Goal: Task Accomplishment & Management: Manage account settings

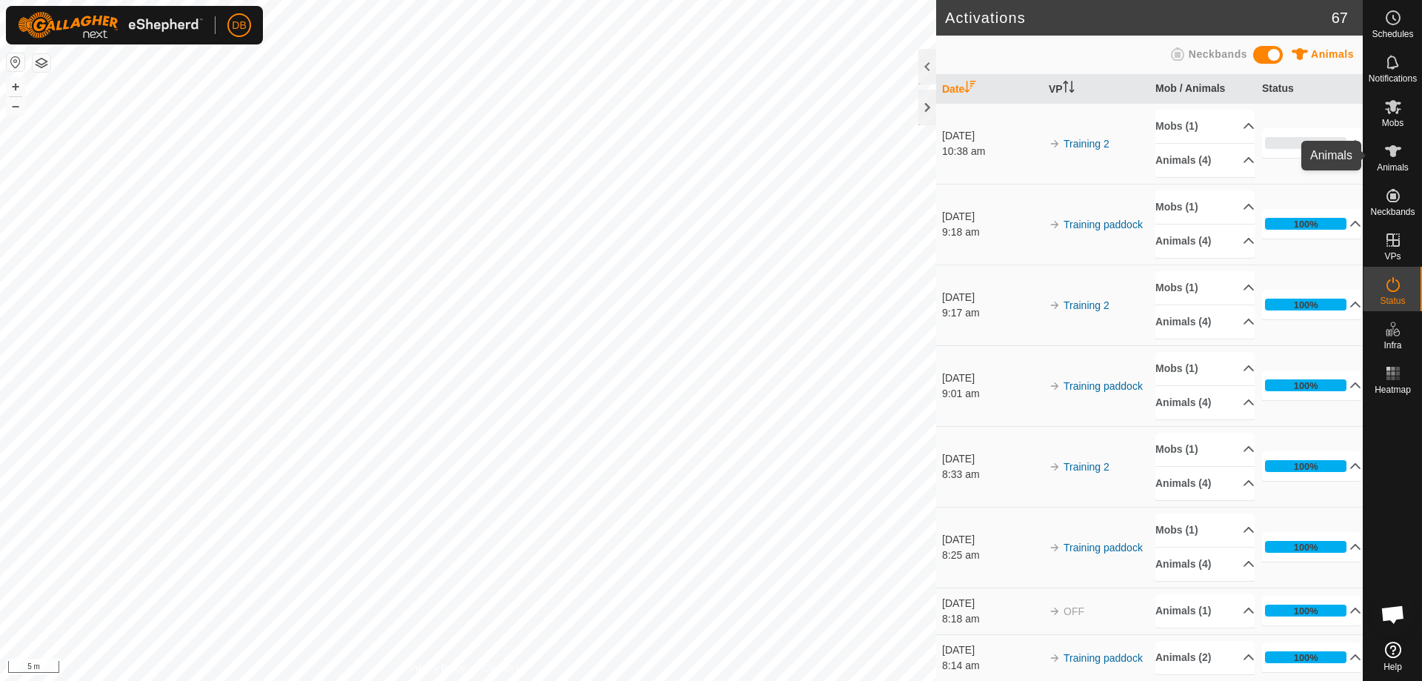
click at [1382, 141] on es-animals-svg-icon at bounding box center [1393, 151] width 27 height 24
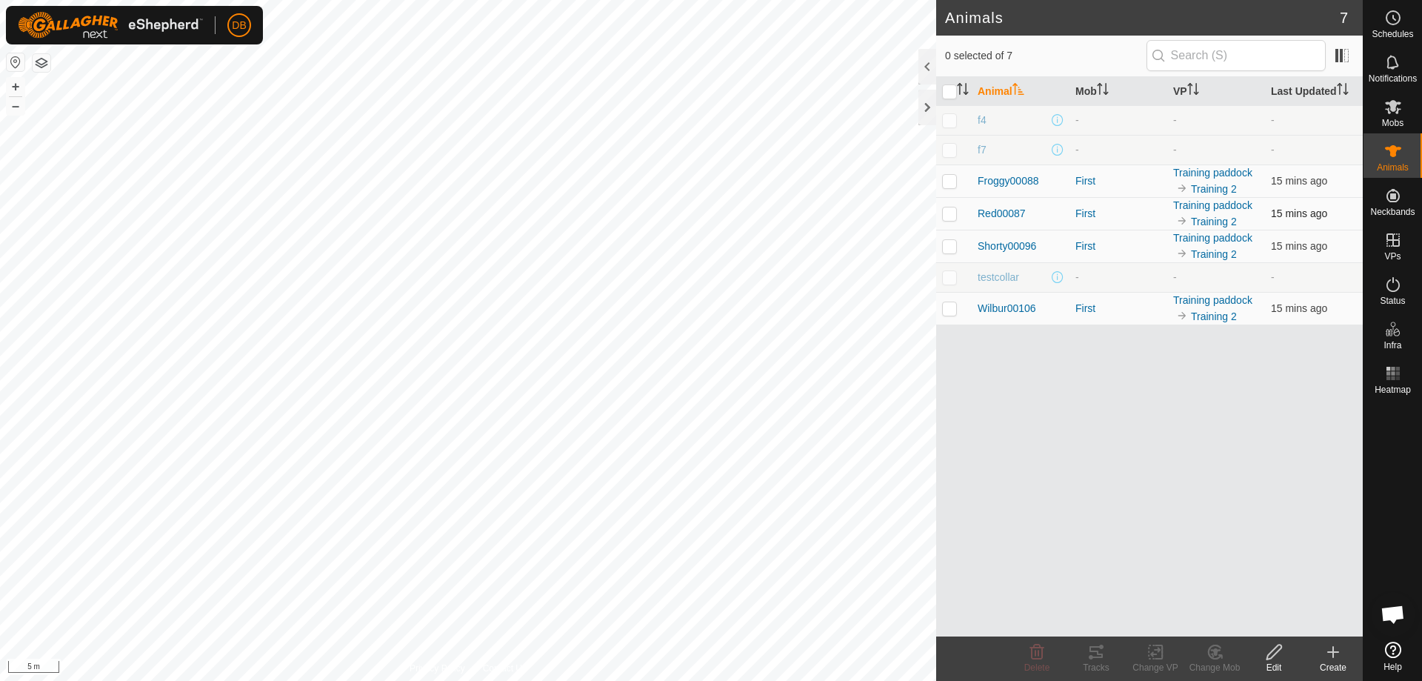
click at [949, 211] on p-checkbox at bounding box center [949, 213] width 15 height 12
checkbox input "true"
click at [1094, 669] on div "Tracks" at bounding box center [1096, 667] width 59 height 13
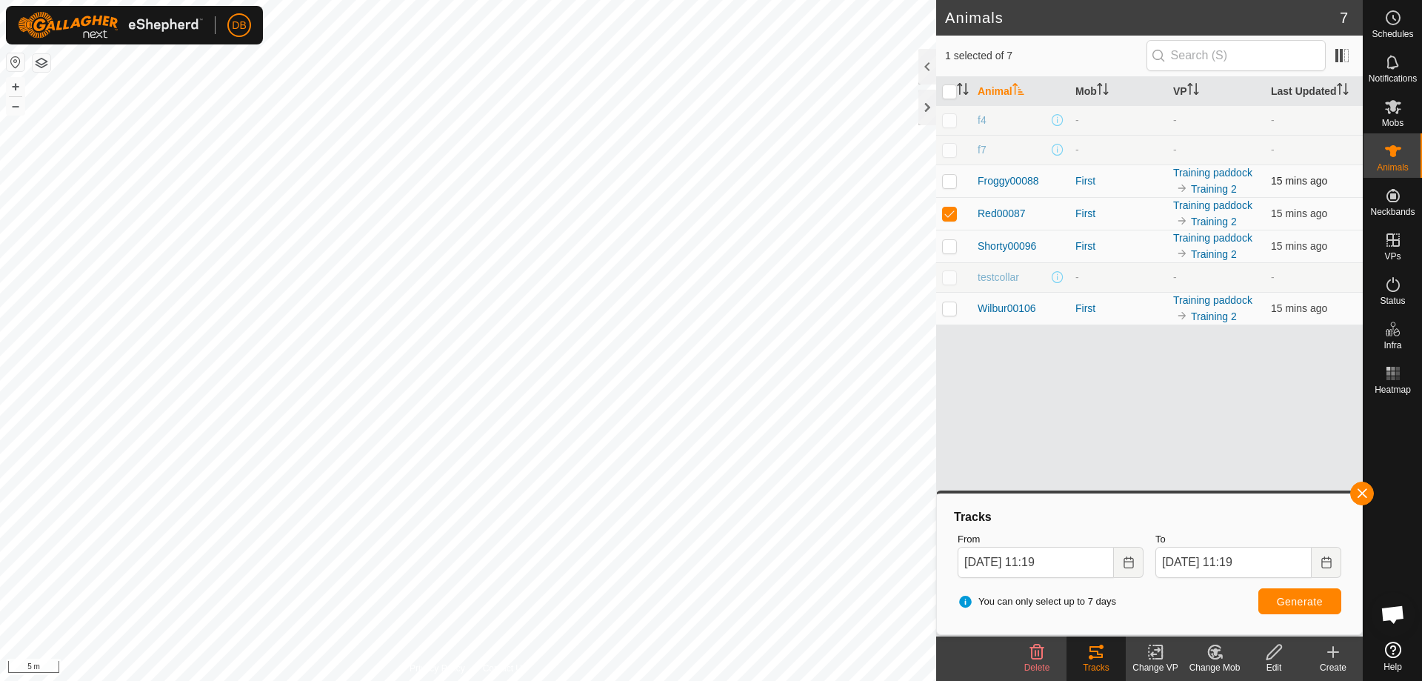
click at [950, 184] on p-checkbox at bounding box center [949, 181] width 15 height 12
checkbox input "true"
click at [948, 210] on p-checkbox at bounding box center [949, 213] width 15 height 12
checkbox input "false"
click at [1293, 593] on button "Generate" at bounding box center [1300, 601] width 83 height 26
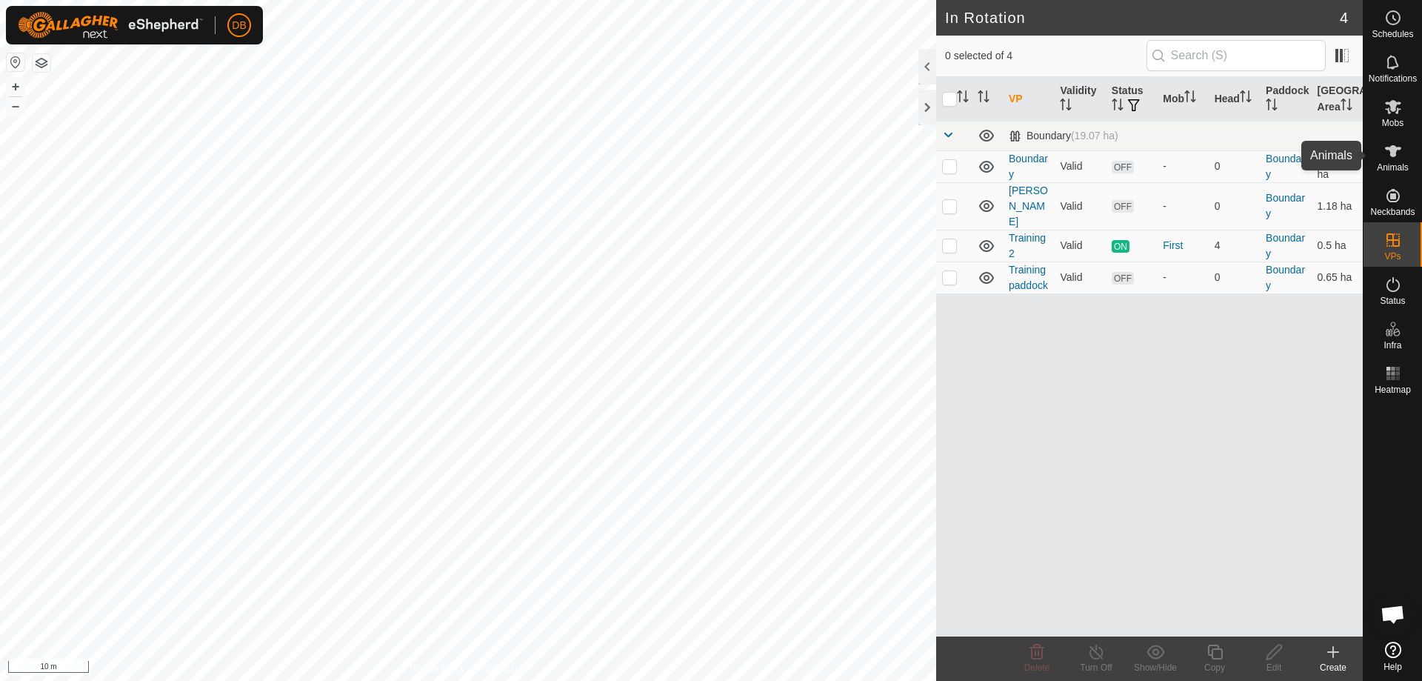
click at [1395, 153] on icon at bounding box center [1393, 151] width 16 height 12
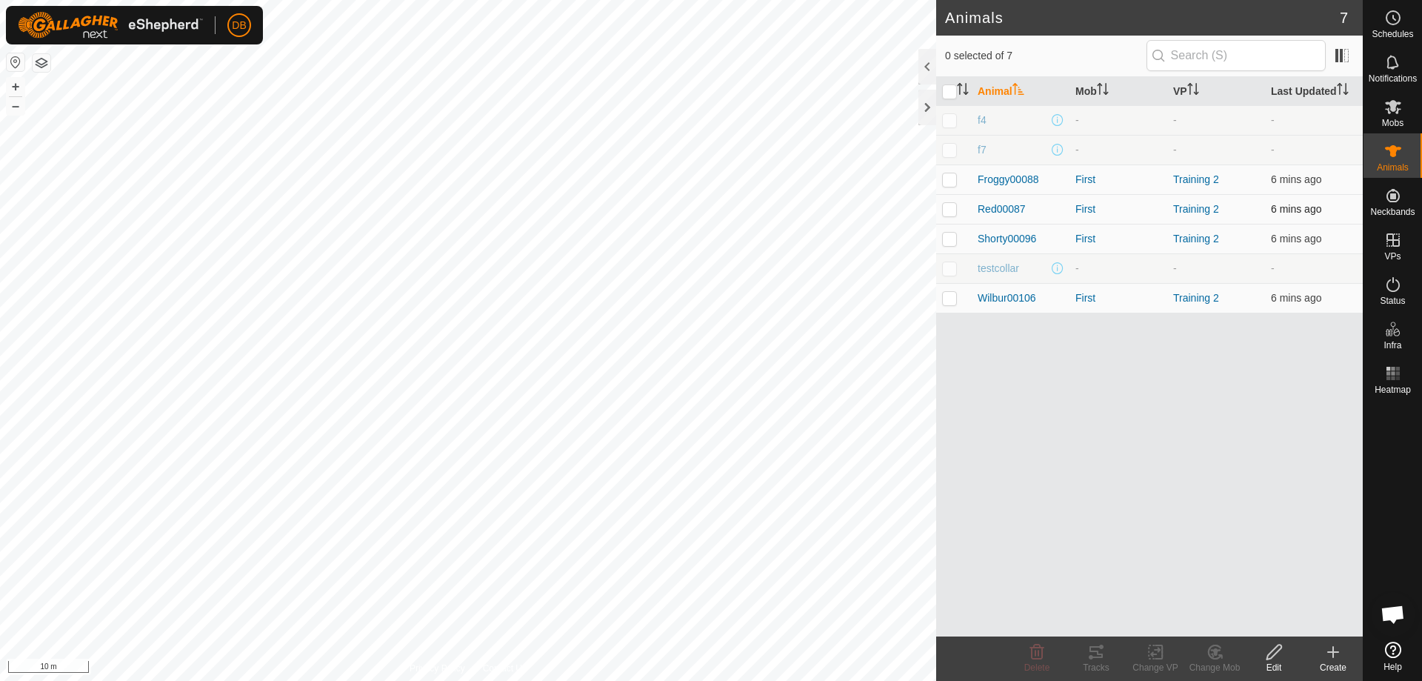
click at [950, 208] on p-checkbox at bounding box center [949, 209] width 15 height 12
click at [1097, 649] on icon at bounding box center [1096, 652] width 18 height 18
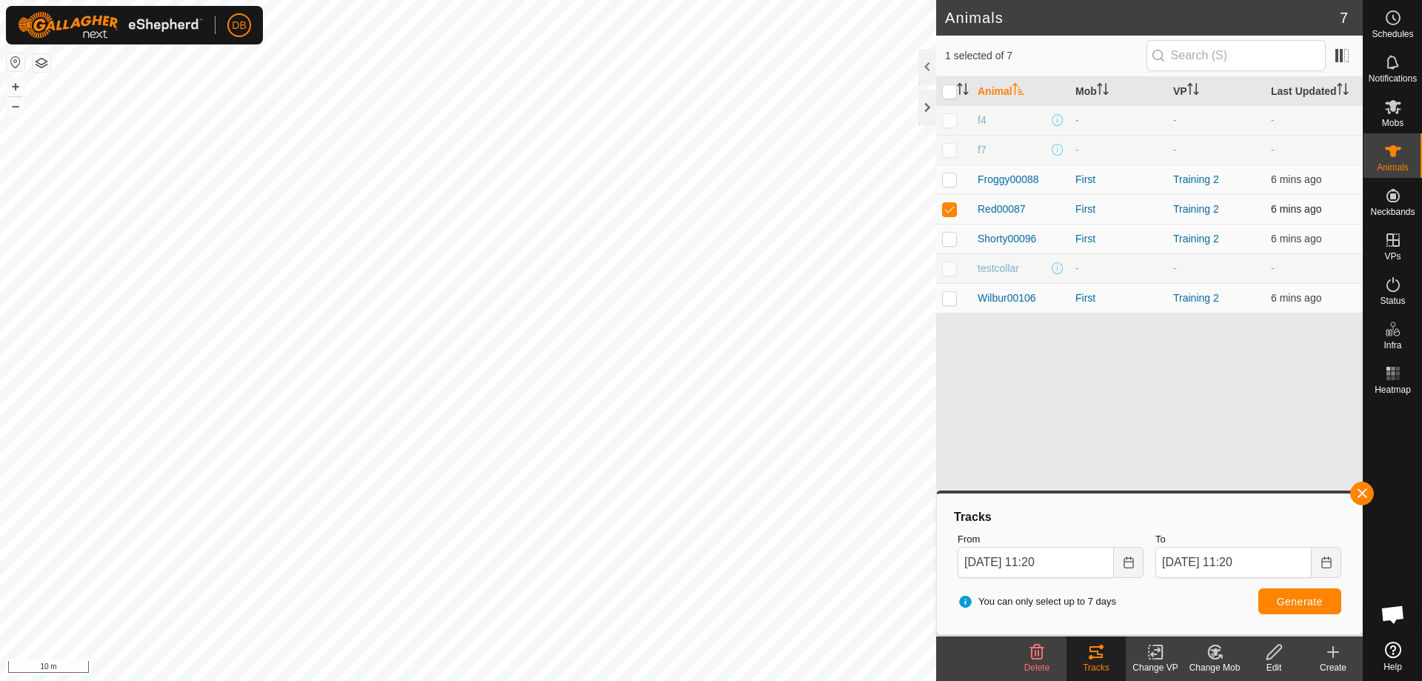
click at [950, 210] on p-checkbox at bounding box center [949, 209] width 15 height 12
checkbox input "false"
click at [950, 181] on p-checkbox at bounding box center [949, 179] width 15 height 12
checkbox input "true"
click at [1290, 590] on button "Generate" at bounding box center [1300, 601] width 83 height 26
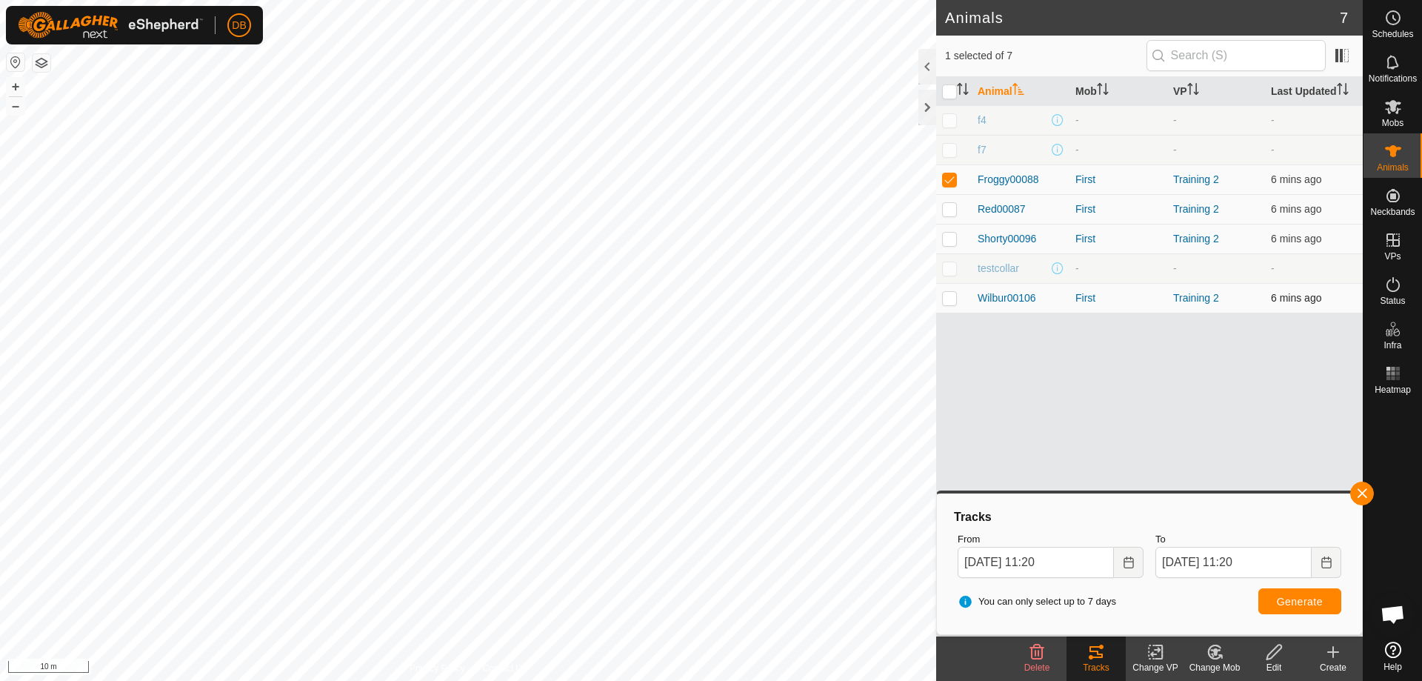
click at [944, 297] on p-checkbox at bounding box center [949, 298] width 15 height 12
checkbox input "true"
click at [949, 175] on p-checkbox at bounding box center [949, 179] width 15 height 12
checkbox input "false"
click at [1308, 605] on span "Generate" at bounding box center [1300, 602] width 46 height 12
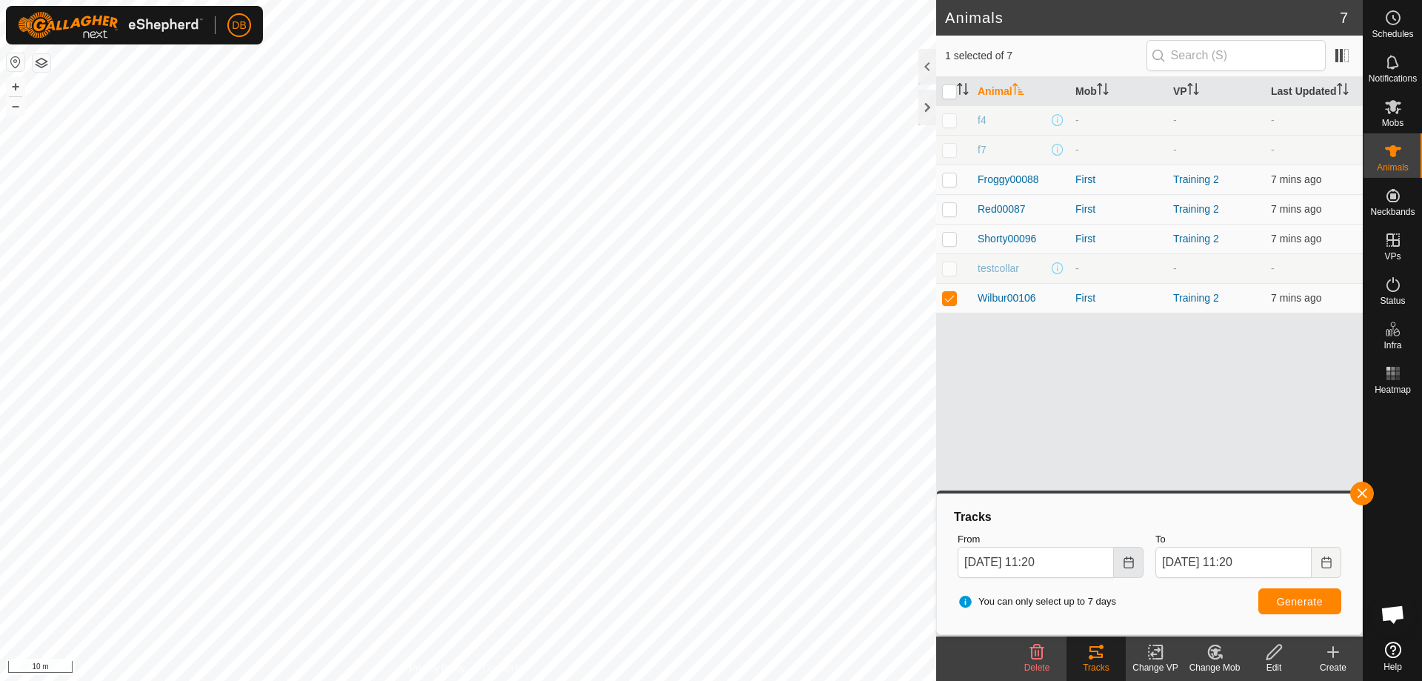
click at [1135, 560] on button "Choose Date" at bounding box center [1129, 562] width 30 height 31
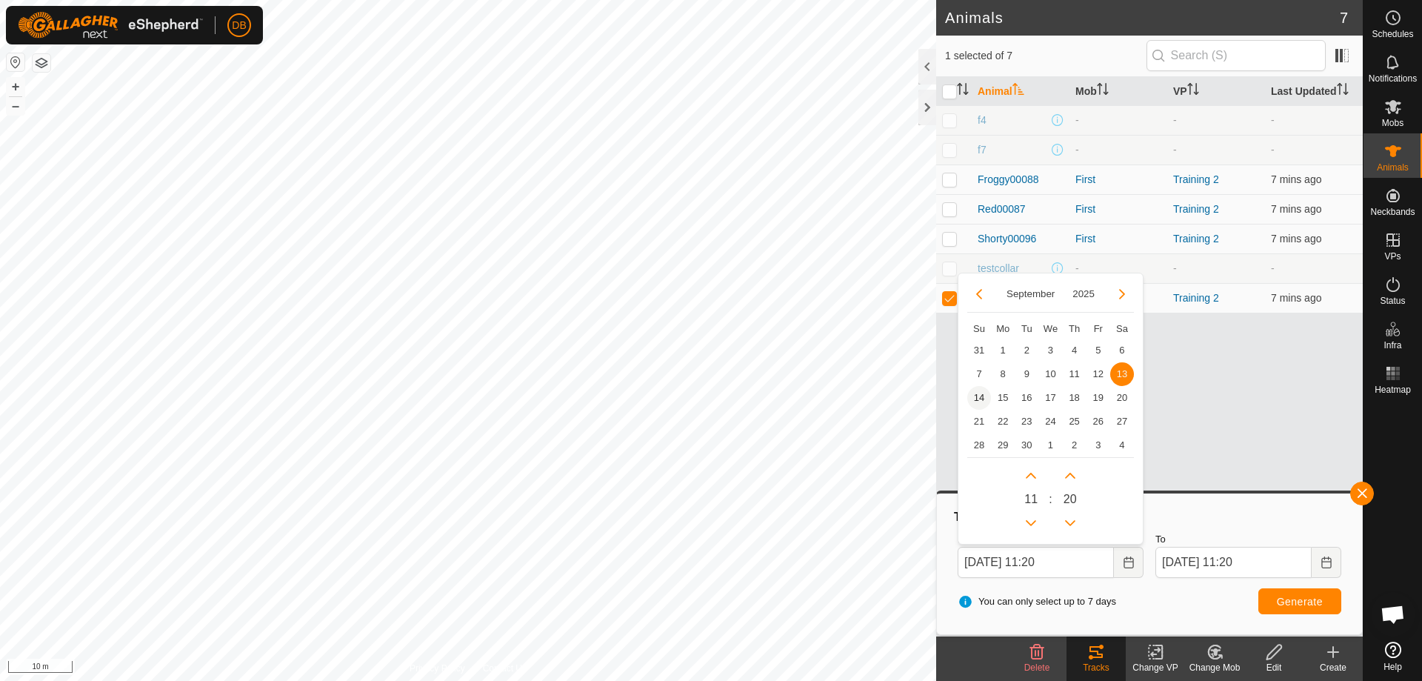
click at [978, 396] on span "14" at bounding box center [979, 398] width 24 height 24
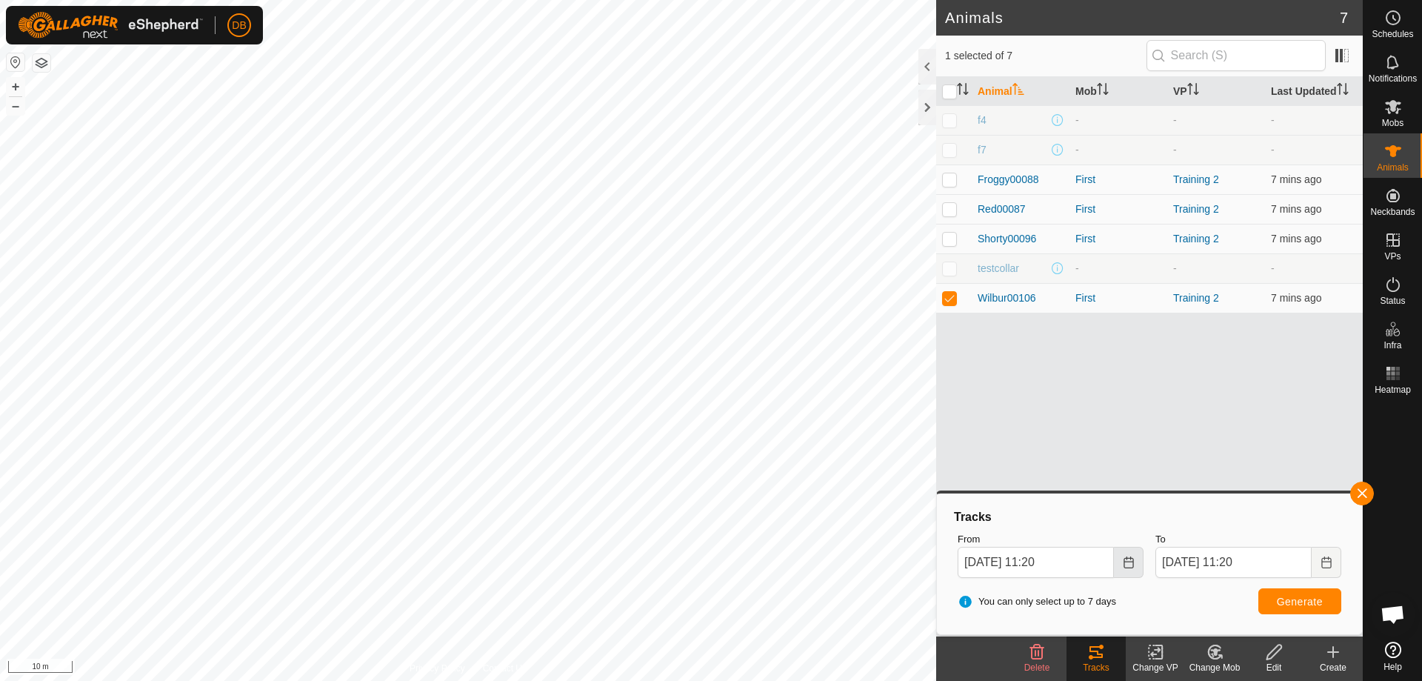
click at [1132, 566] on icon "Choose Date" at bounding box center [1129, 562] width 12 height 12
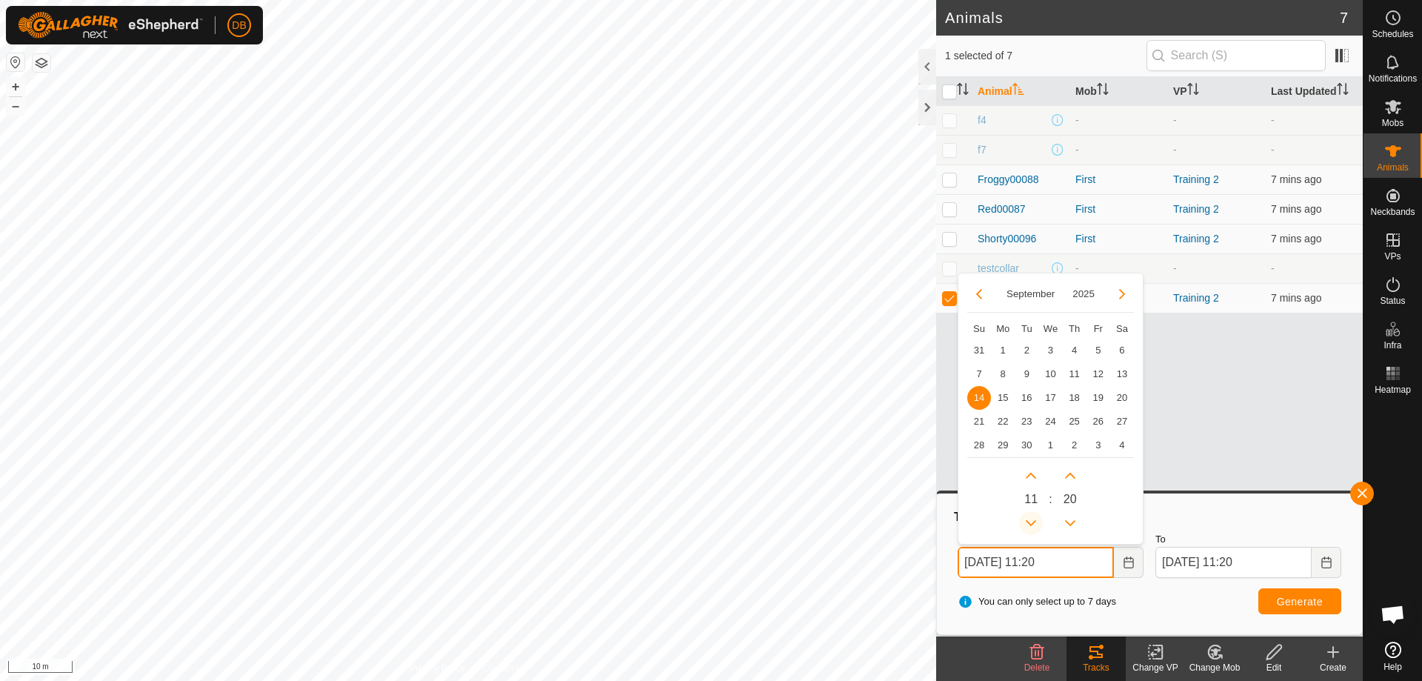
click at [1037, 524] on button "Previous Hour" at bounding box center [1031, 523] width 24 height 24
type input "14 Sep, 2025 10:20"
click at [1270, 607] on button "Generate" at bounding box center [1300, 601] width 83 height 26
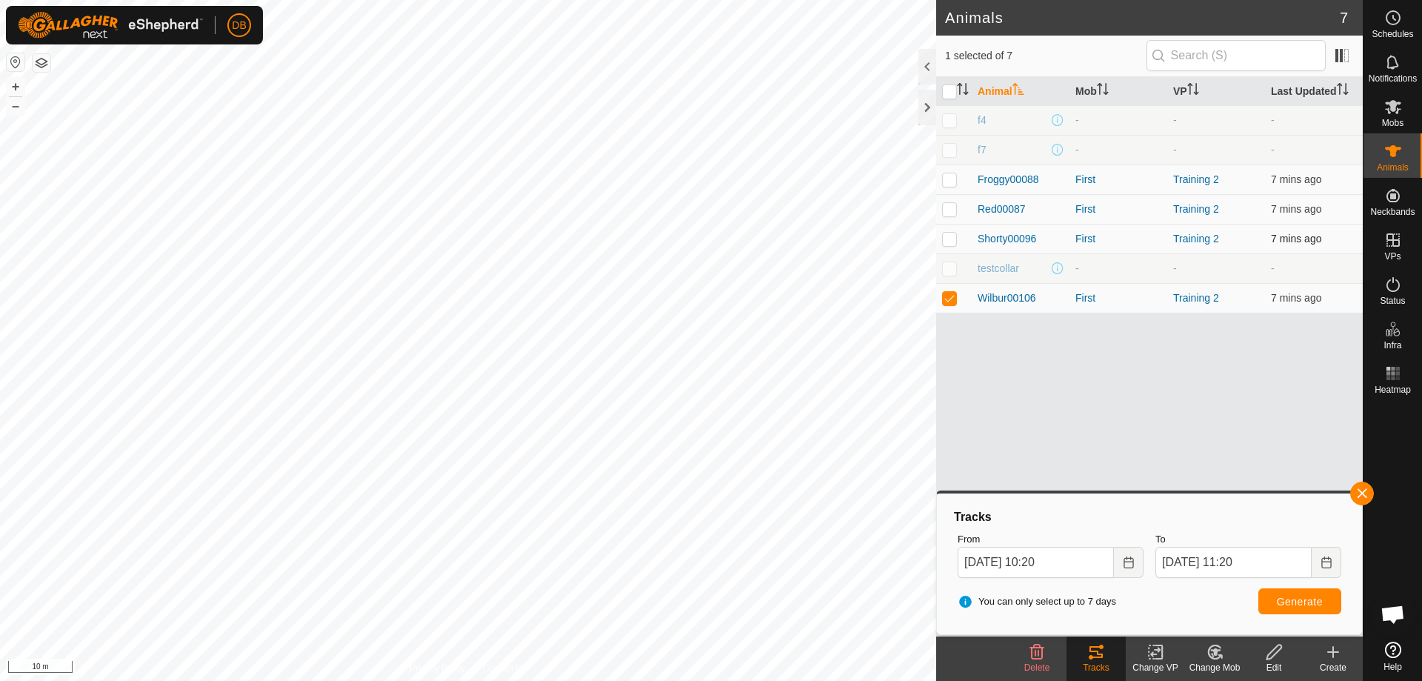
click at [948, 239] on p-checkbox at bounding box center [949, 239] width 15 height 12
checkbox input "true"
click at [953, 296] on p-checkbox at bounding box center [949, 298] width 15 height 12
checkbox input "false"
click at [1286, 599] on span "Generate" at bounding box center [1300, 602] width 46 height 12
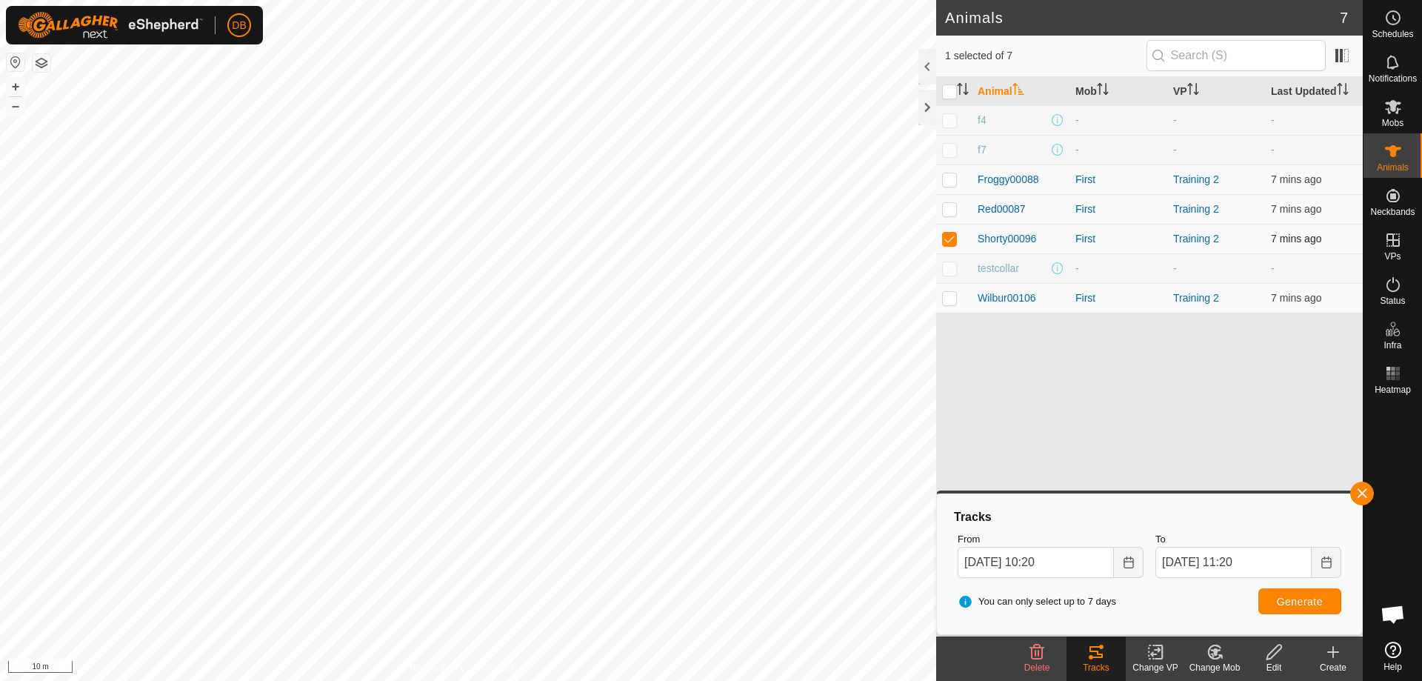
click at [952, 234] on p-checkbox at bounding box center [949, 239] width 15 height 12
checkbox input "false"
click at [951, 207] on p-checkbox at bounding box center [949, 209] width 15 height 12
click at [1322, 597] on span "Generate" at bounding box center [1300, 602] width 46 height 12
click at [948, 205] on p-checkbox at bounding box center [949, 209] width 15 height 12
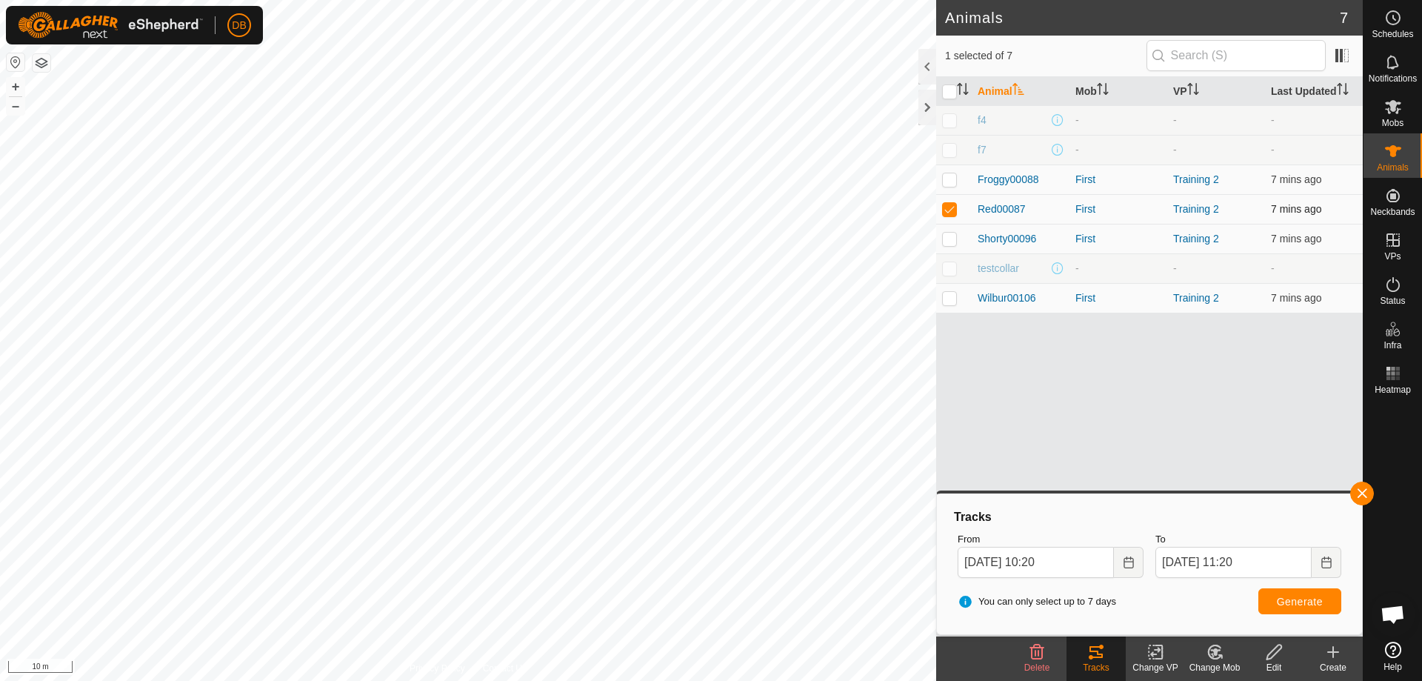
checkbox input "false"
click at [948, 181] on p-checkbox at bounding box center [949, 179] width 15 height 12
checkbox input "true"
click at [1315, 602] on span "Generate" at bounding box center [1300, 602] width 46 height 12
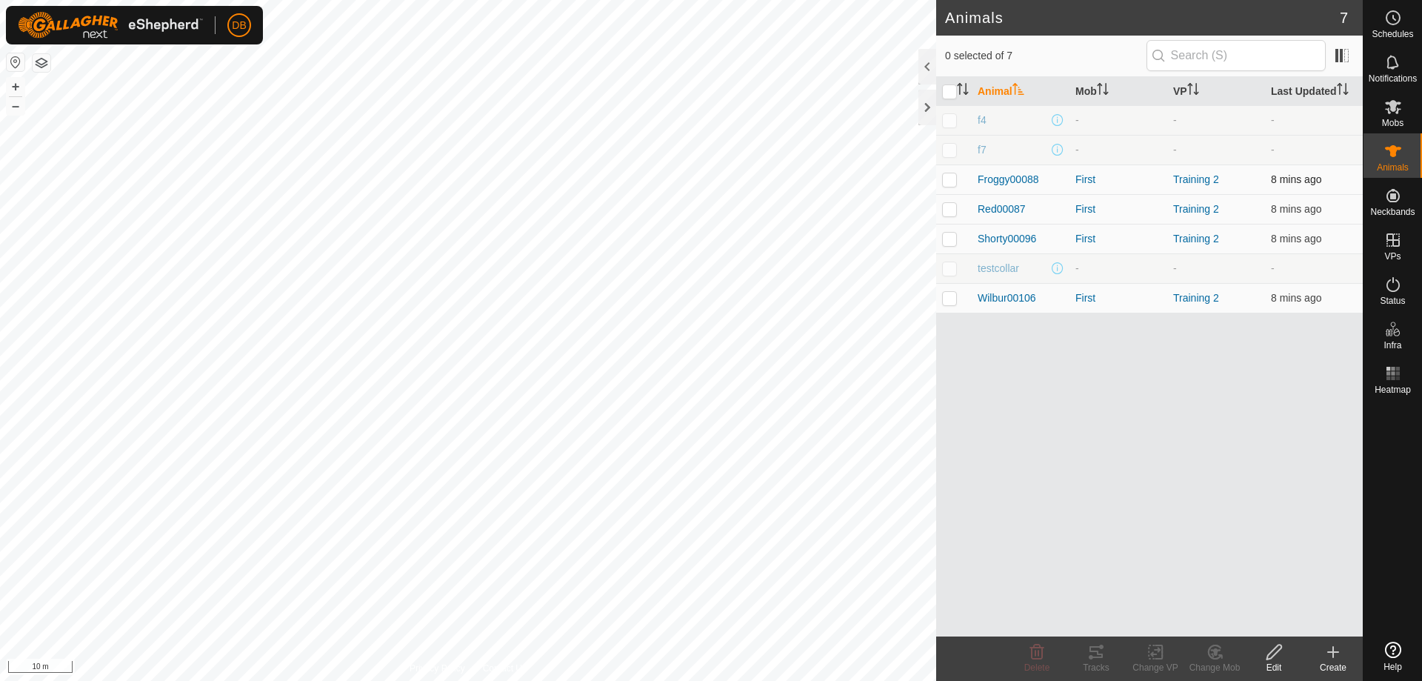
click at [950, 176] on p-checkbox at bounding box center [949, 179] width 15 height 12
checkbox input "true"
click at [947, 214] on p-checkbox at bounding box center [949, 209] width 15 height 12
checkbox input "true"
click at [952, 239] on p-checkbox at bounding box center [949, 239] width 15 height 12
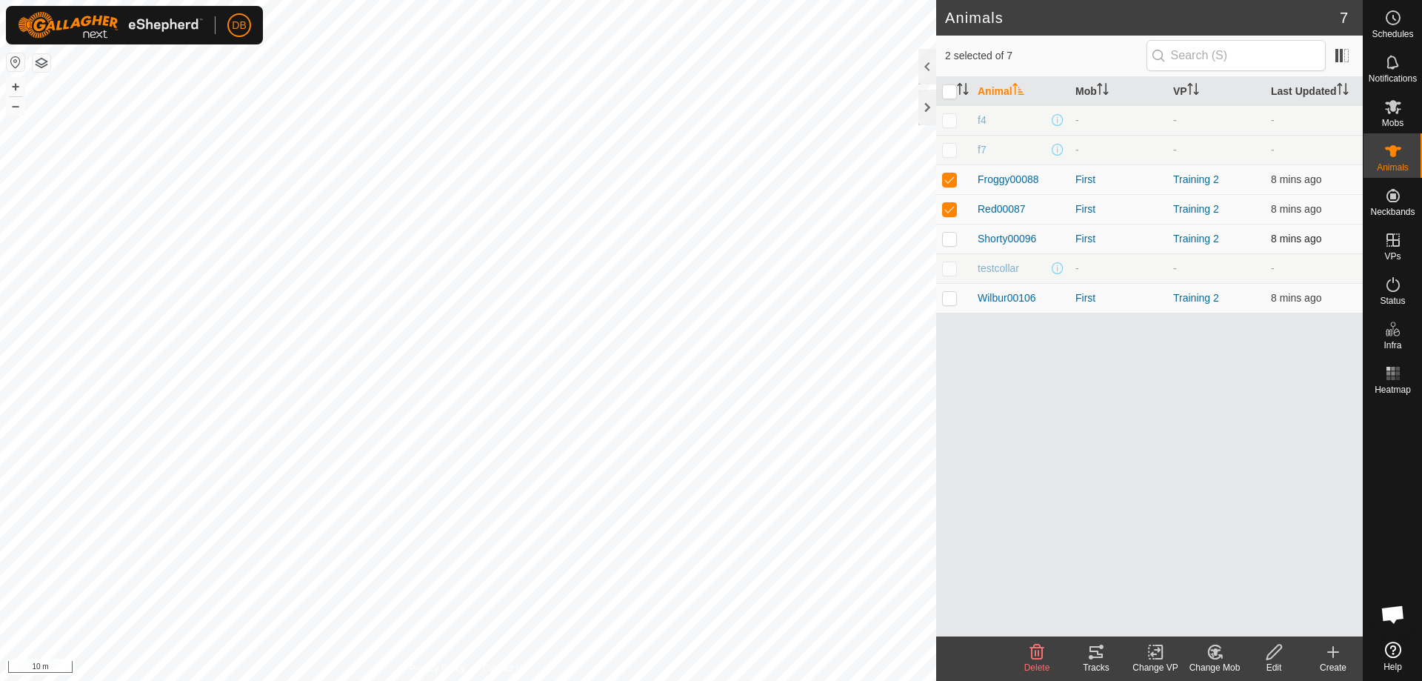
checkbox input "true"
click at [948, 298] on p-checkbox at bounding box center [949, 298] width 15 height 12
checkbox input "true"
click at [1093, 656] on icon at bounding box center [1096, 652] width 13 height 12
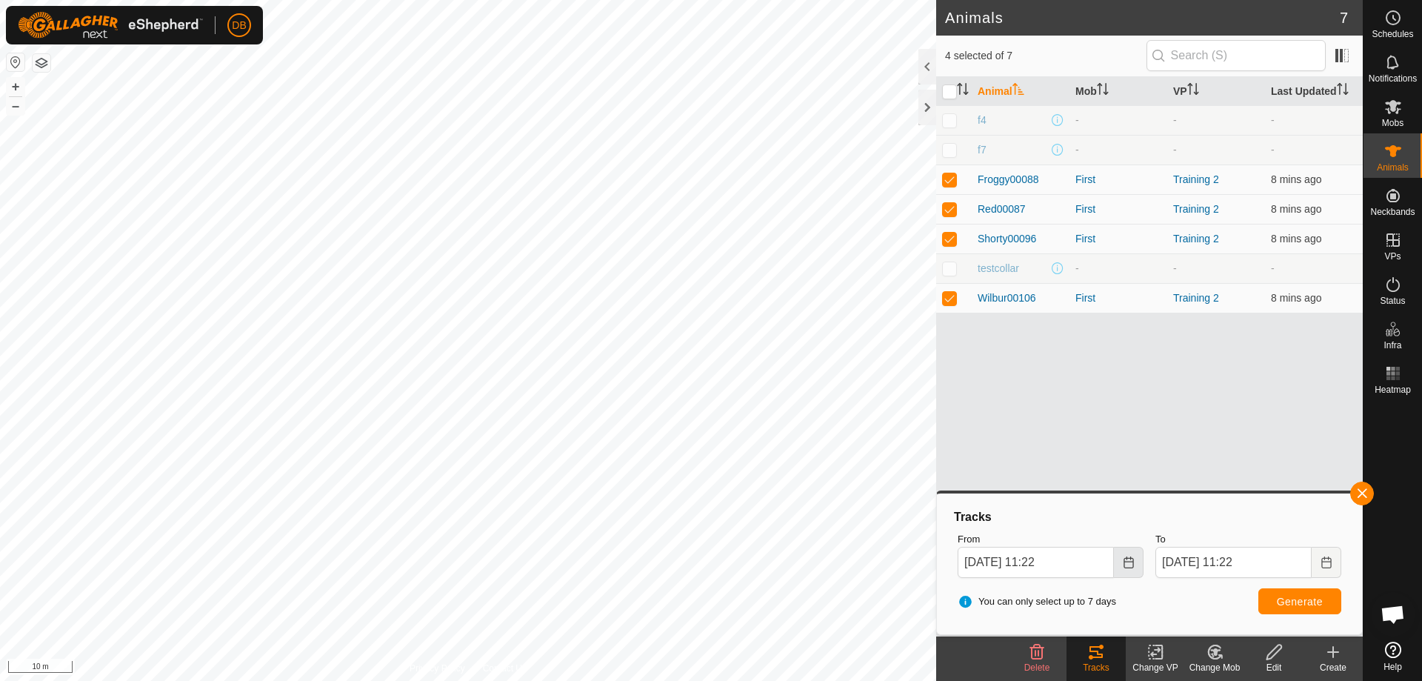
click at [1131, 563] on icon "Choose Date" at bounding box center [1129, 562] width 12 height 12
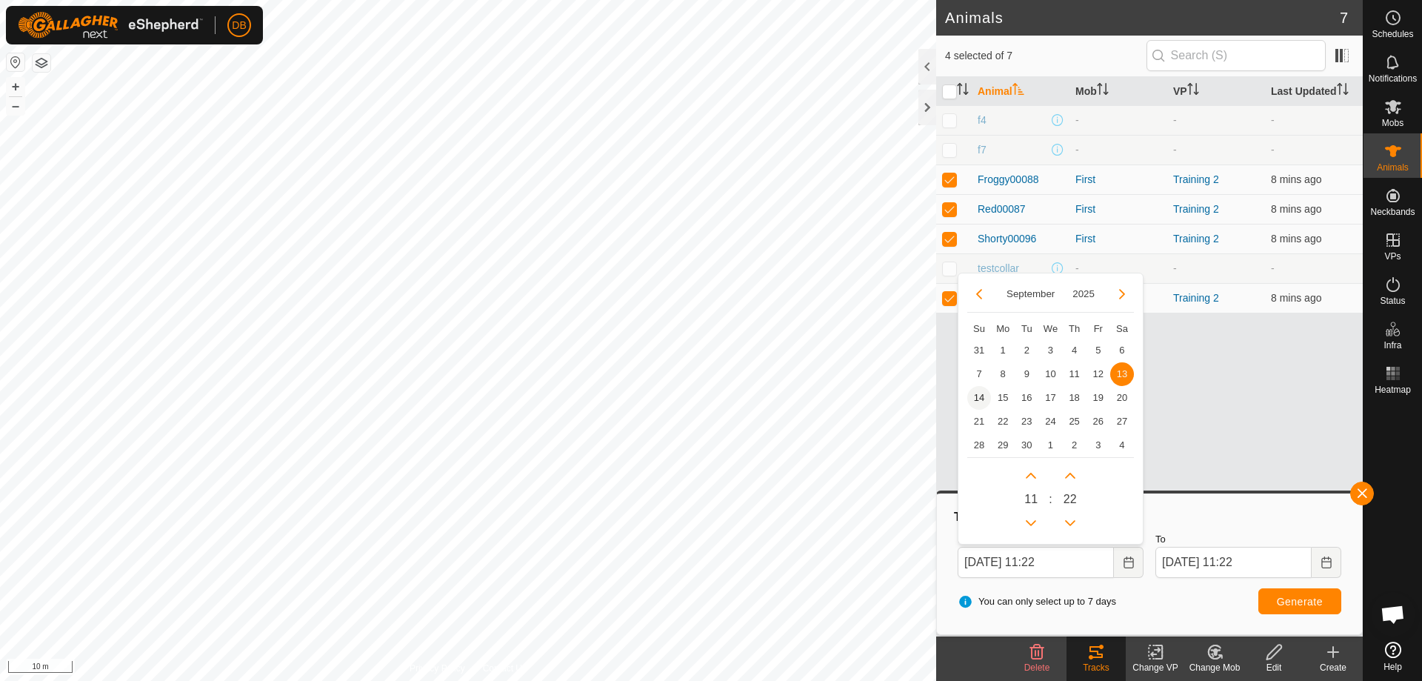
click at [985, 393] on span "14" at bounding box center [979, 398] width 24 height 24
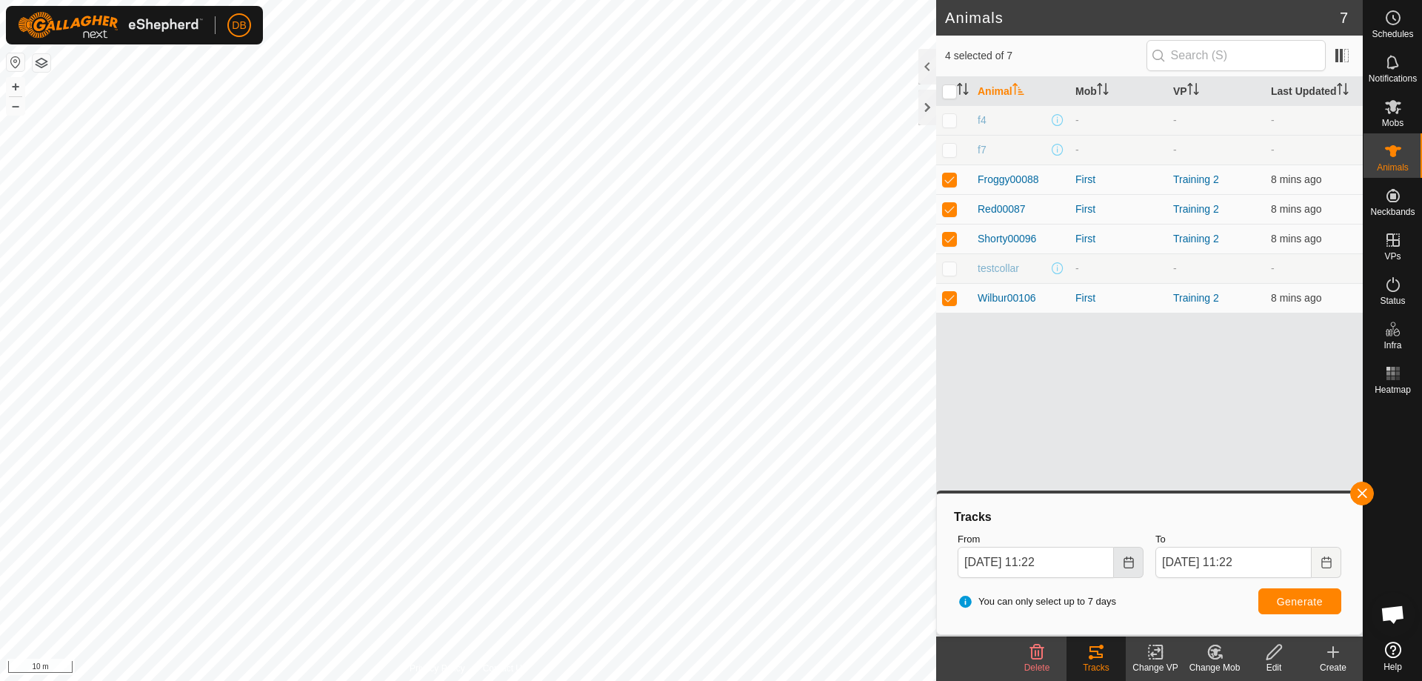
click at [1123, 566] on icon "Choose Date" at bounding box center [1129, 562] width 12 height 12
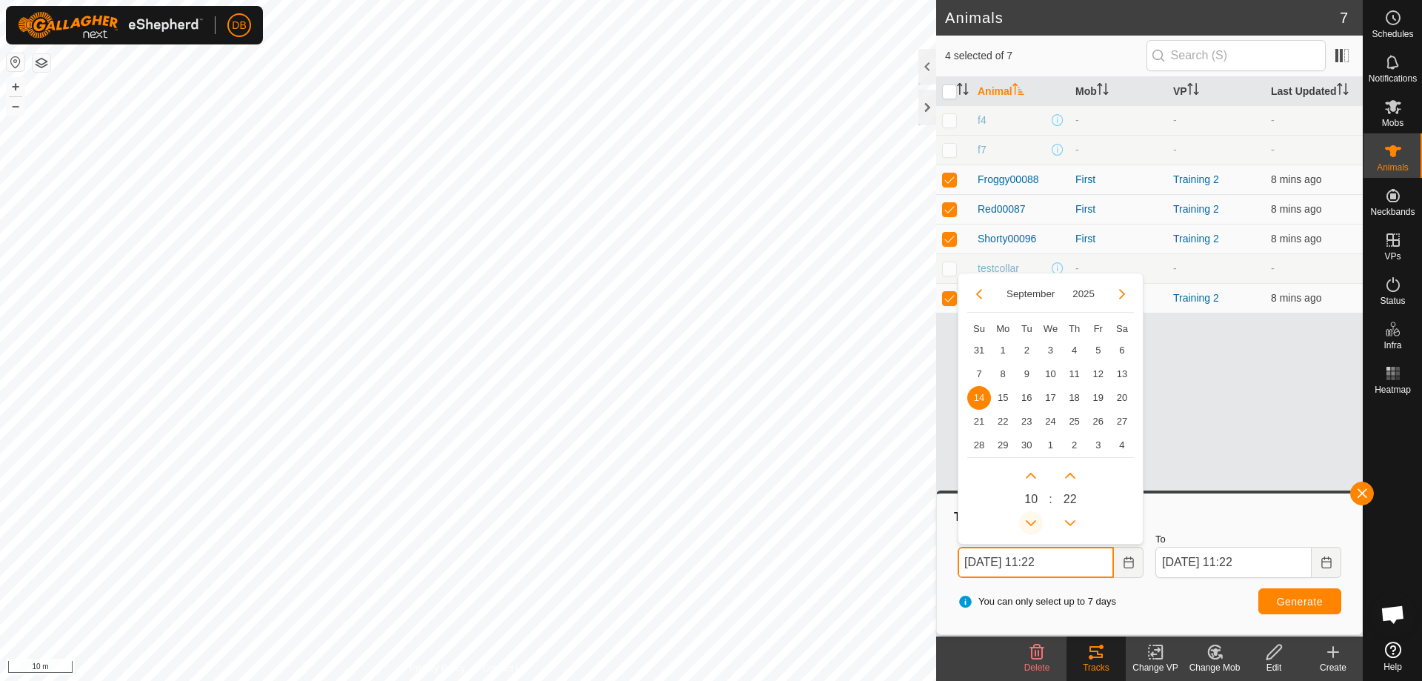
click at [1031, 529] on button "Previous Hour" at bounding box center [1031, 523] width 24 height 24
click at [1292, 604] on span "Generate" at bounding box center [1300, 602] width 46 height 12
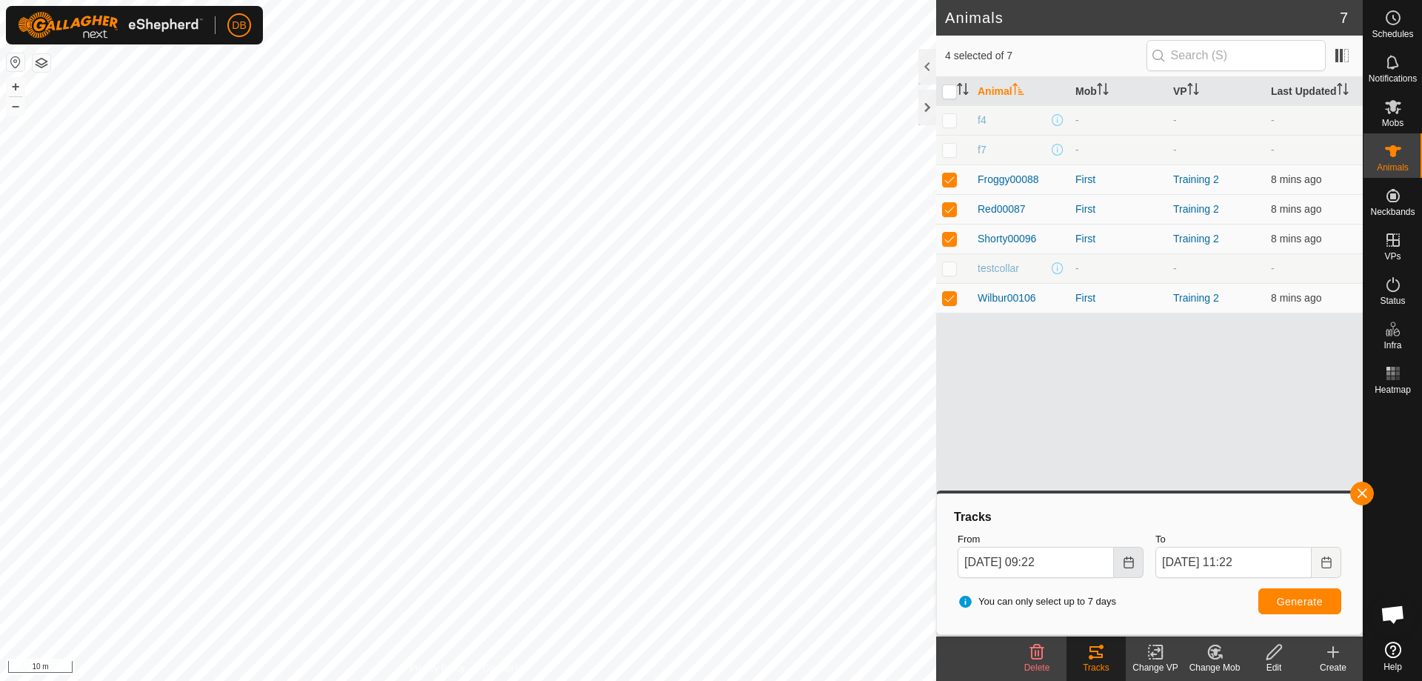
click at [1130, 561] on icon "Choose Date" at bounding box center [1129, 562] width 10 height 12
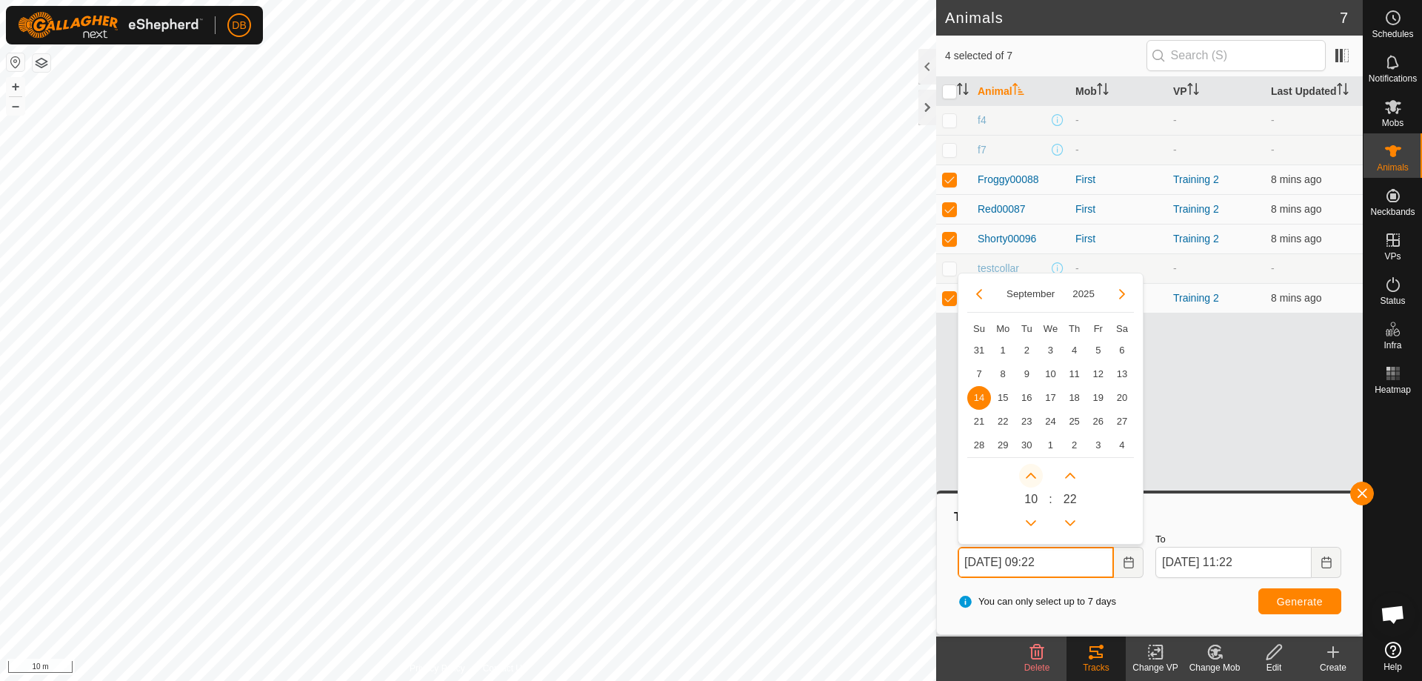
click at [1034, 475] on button "Next Hour" at bounding box center [1031, 476] width 24 height 24
type input "14 Sep, 2025 10:22"
click at [1126, 562] on icon "Choose Date" at bounding box center [1129, 562] width 12 height 12
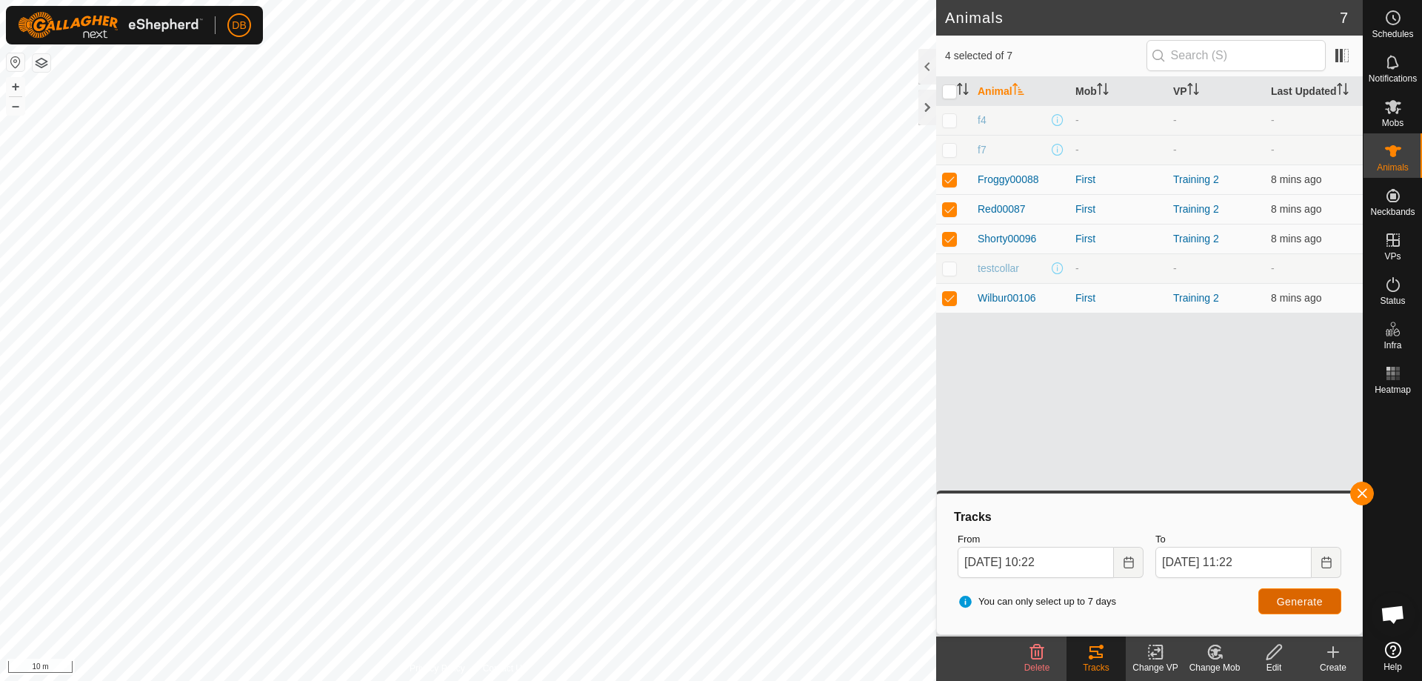
click at [1291, 599] on span "Generate" at bounding box center [1300, 602] width 46 height 12
click at [1299, 599] on span "Generate" at bounding box center [1300, 602] width 46 height 12
click at [1300, 602] on span "Generate" at bounding box center [1300, 602] width 46 height 12
click at [1301, 601] on span "Generate" at bounding box center [1300, 602] width 46 height 12
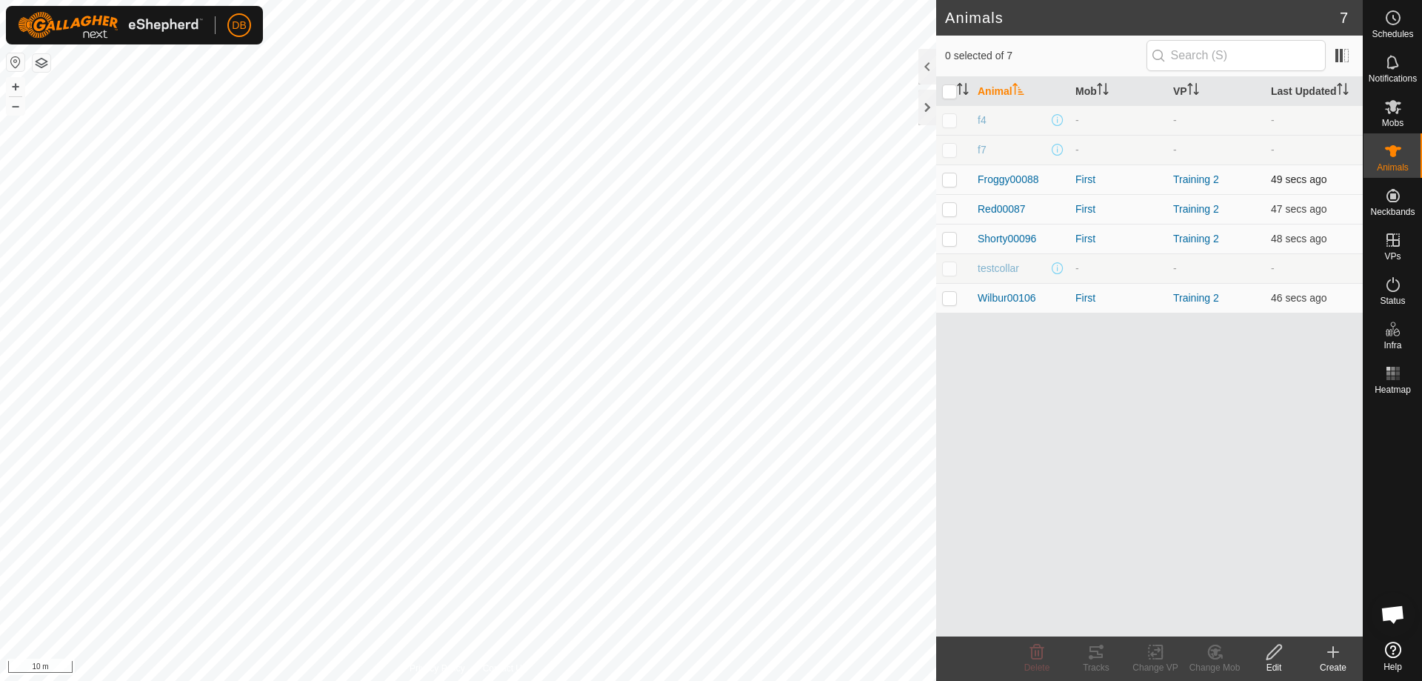
click at [949, 184] on p-checkbox at bounding box center [949, 179] width 15 height 12
checkbox input "true"
click at [954, 209] on p-checkbox at bounding box center [949, 209] width 15 height 12
checkbox input "true"
click at [956, 238] on p-checkbox at bounding box center [949, 239] width 15 height 12
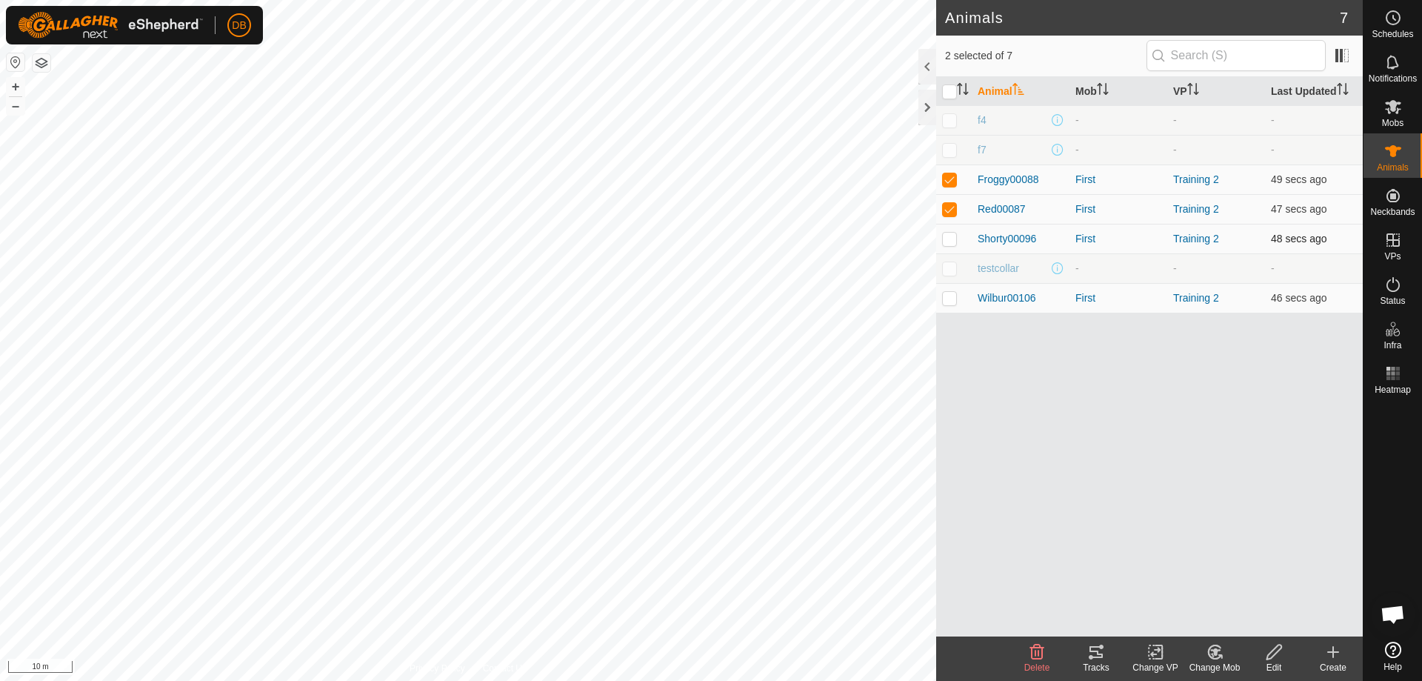
checkbox input "true"
click at [956, 301] on p-checkbox at bounding box center [949, 298] width 15 height 12
checkbox input "true"
click at [1094, 655] on icon at bounding box center [1096, 652] width 18 height 18
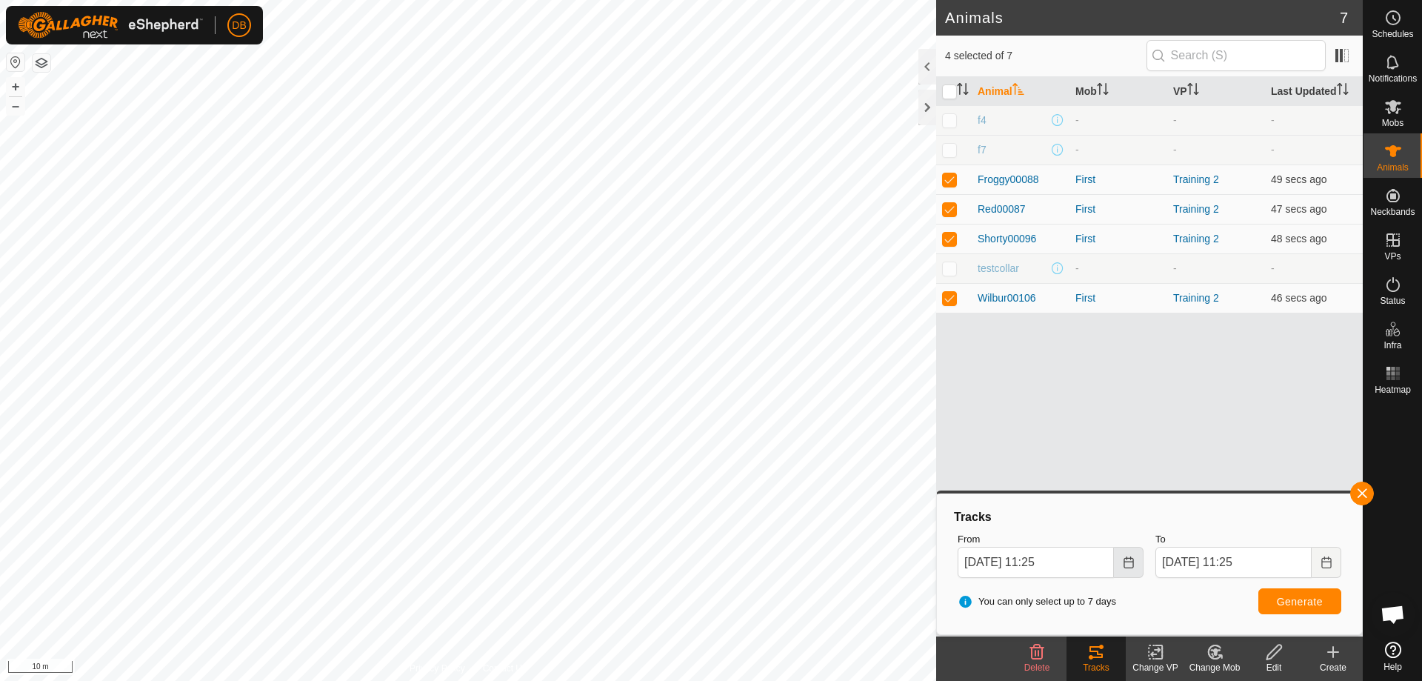
click at [1120, 567] on button "Choose Date" at bounding box center [1129, 562] width 30 height 31
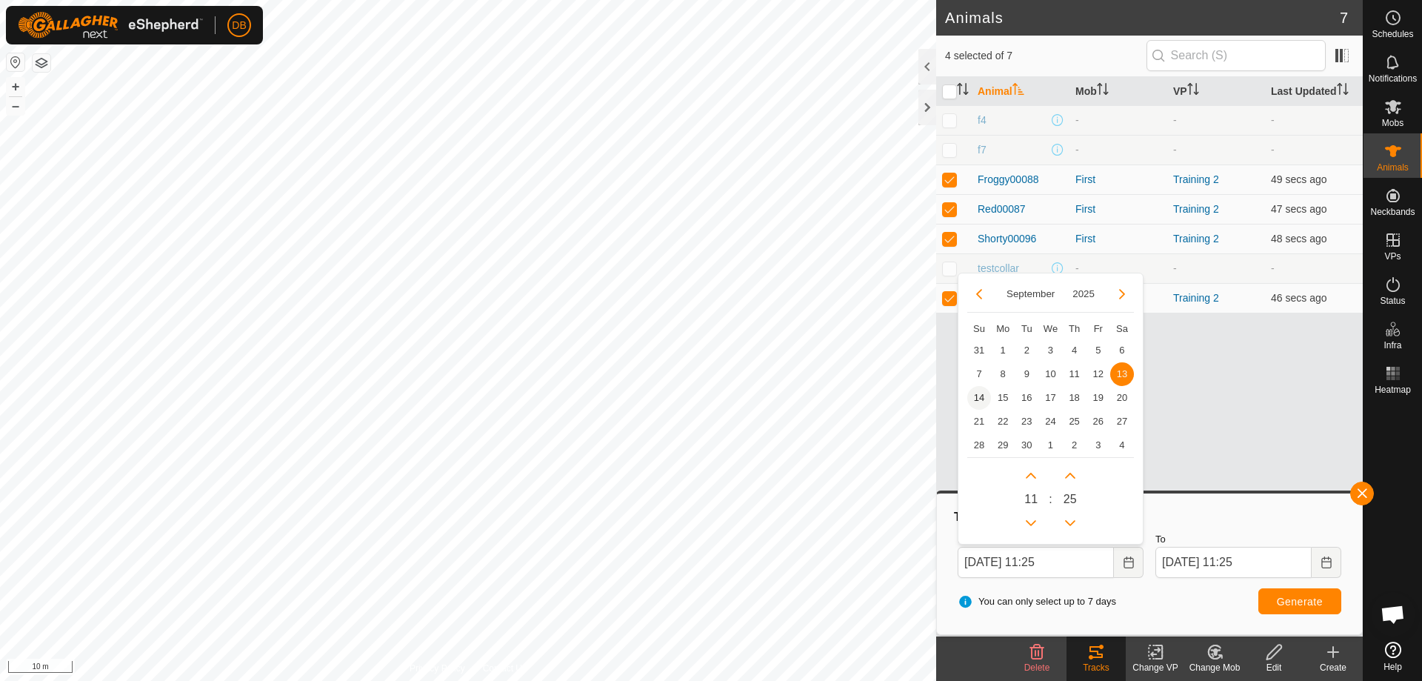
click at [978, 392] on span "14" at bounding box center [979, 398] width 24 height 24
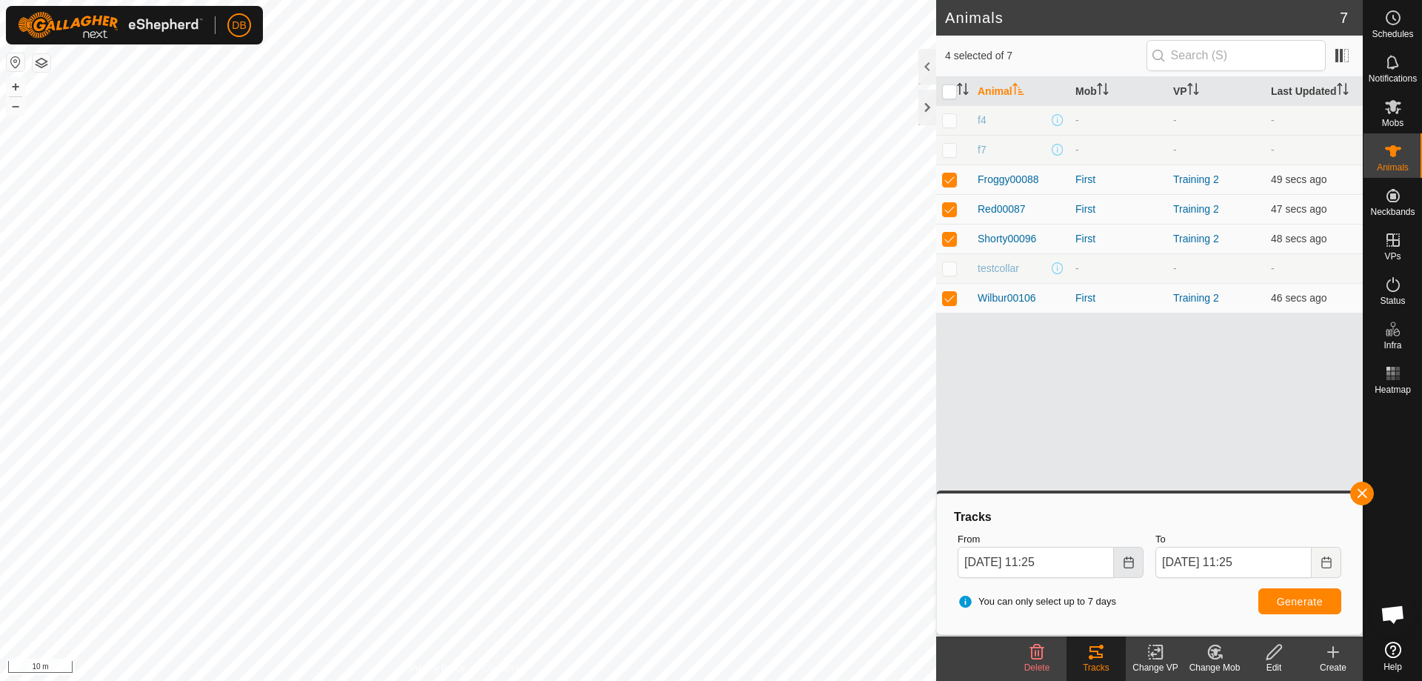
click at [1130, 563] on icon "Choose Date" at bounding box center [1129, 562] width 12 height 12
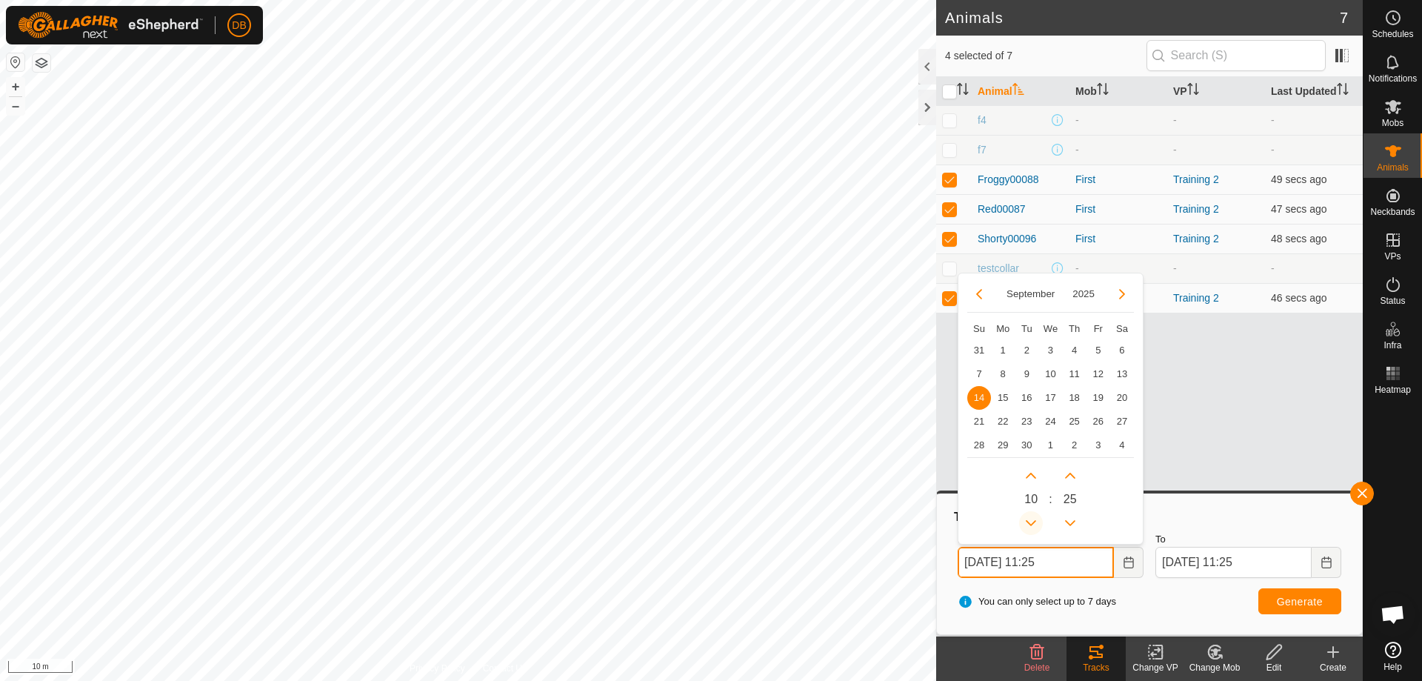
click at [1032, 524] on button "Previous Hour" at bounding box center [1031, 523] width 24 height 24
type input "14 Sep, 2025 10:25"
click at [1266, 598] on button "Generate" at bounding box center [1300, 601] width 83 height 26
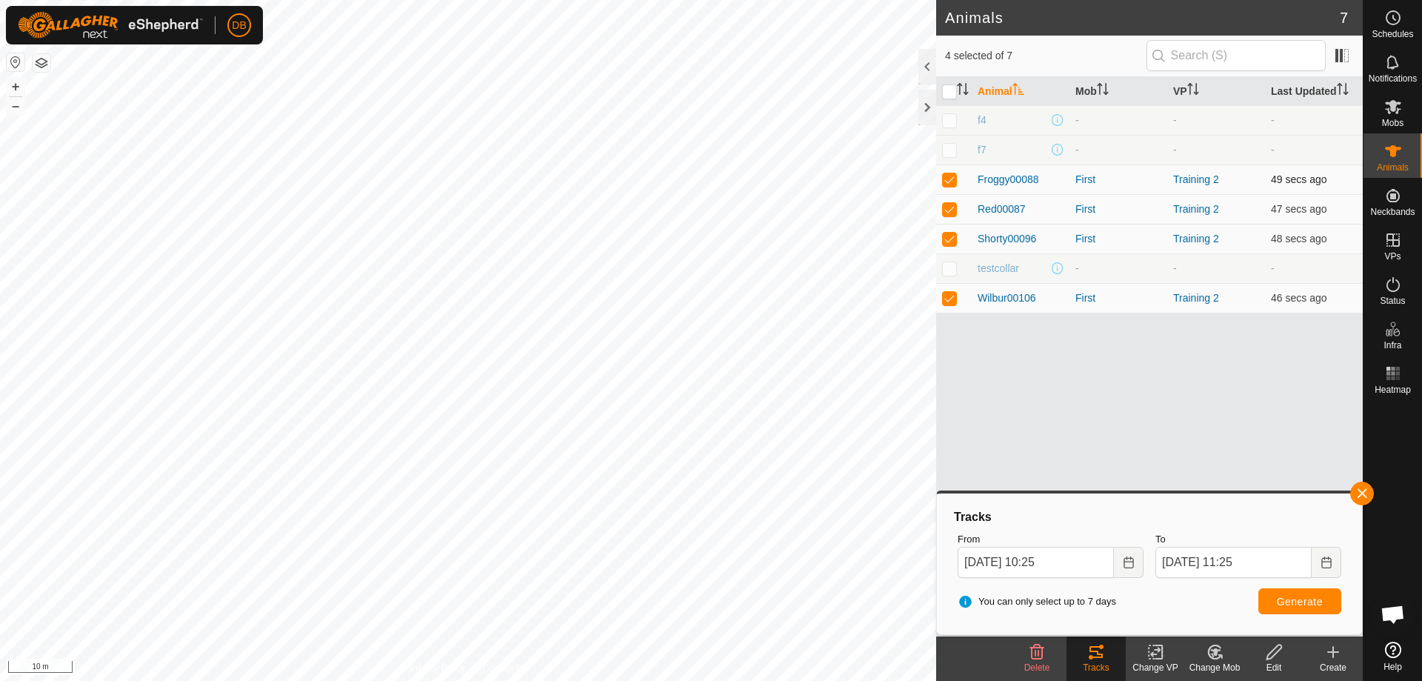
click at [953, 178] on p-checkbox at bounding box center [949, 179] width 15 height 12
checkbox input "false"
click at [942, 235] on p-checkbox at bounding box center [949, 239] width 15 height 12
checkbox input "false"
click at [953, 299] on p-checkbox at bounding box center [949, 298] width 15 height 12
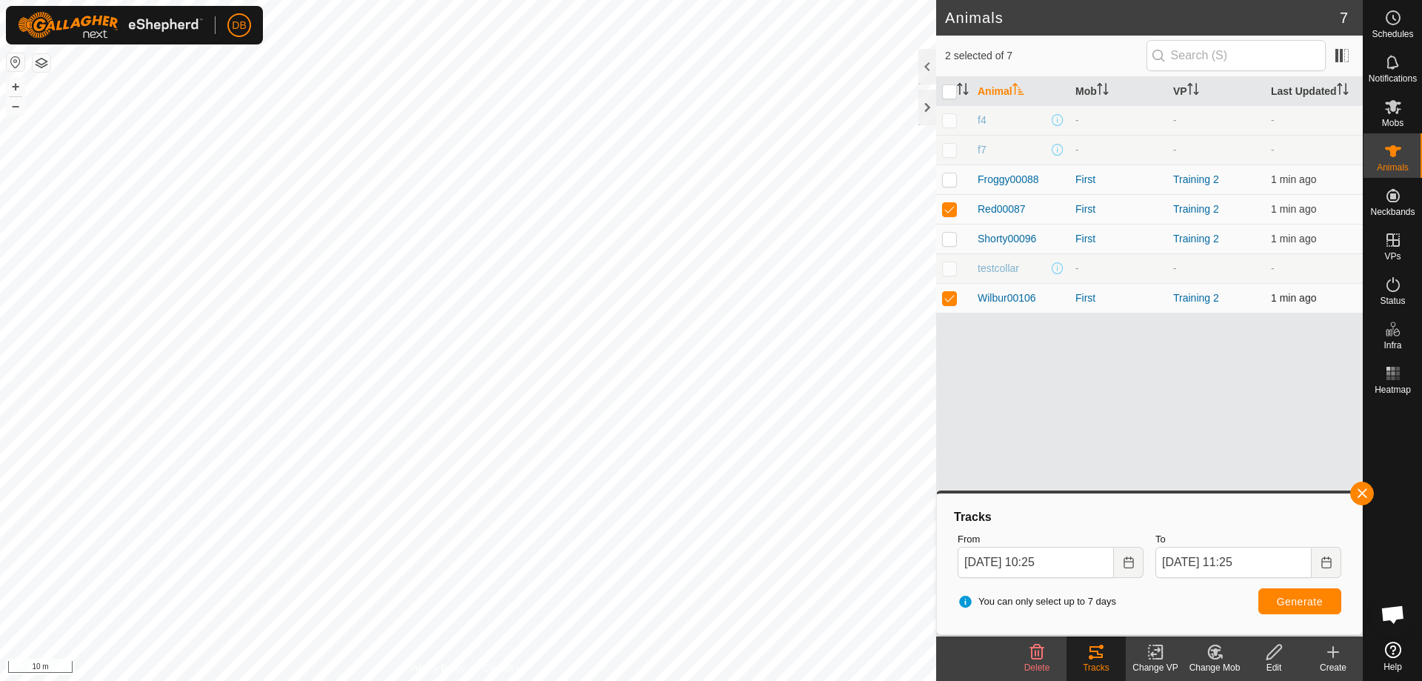
checkbox input "false"
click at [1312, 599] on span "Generate" at bounding box center [1300, 602] width 46 height 12
click at [947, 203] on p-checkbox at bounding box center [949, 209] width 15 height 12
checkbox input "false"
click at [947, 119] on p-checkbox at bounding box center [949, 120] width 15 height 12
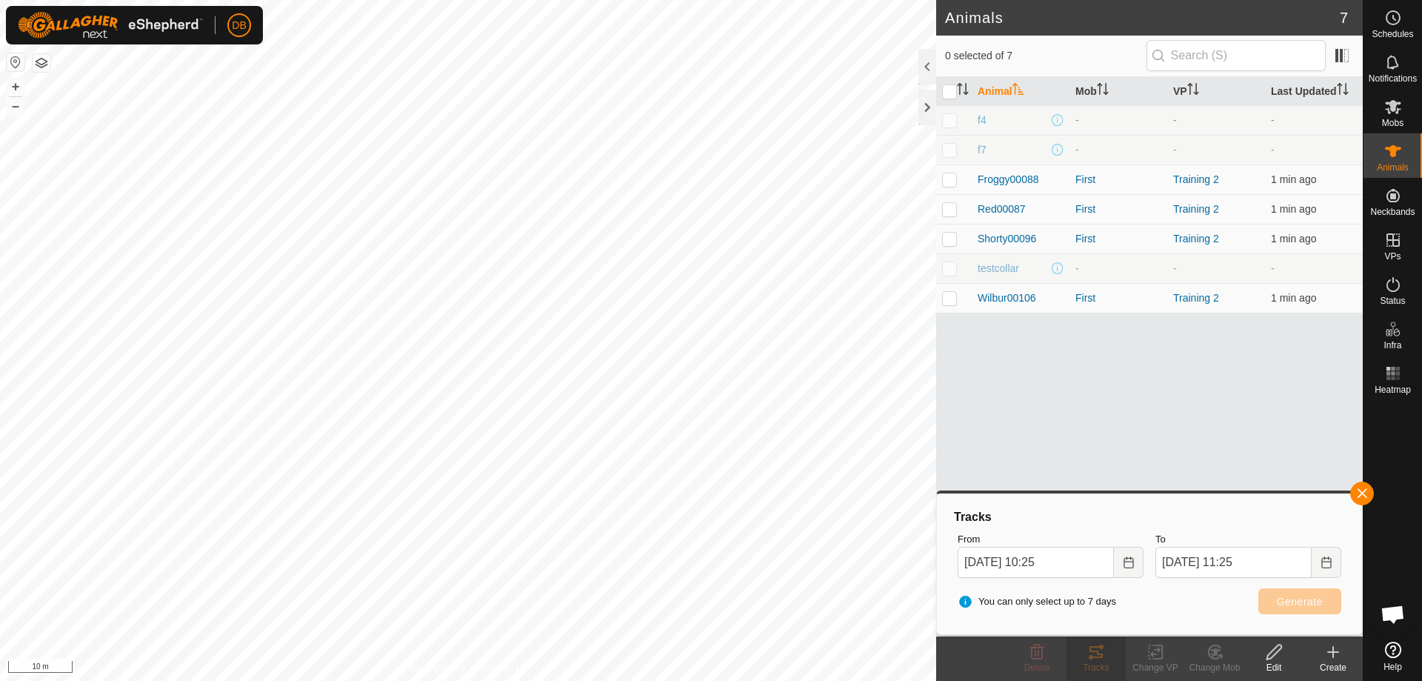
checkbox input "true"
click at [1038, 656] on icon at bounding box center [1037, 652] width 18 height 18
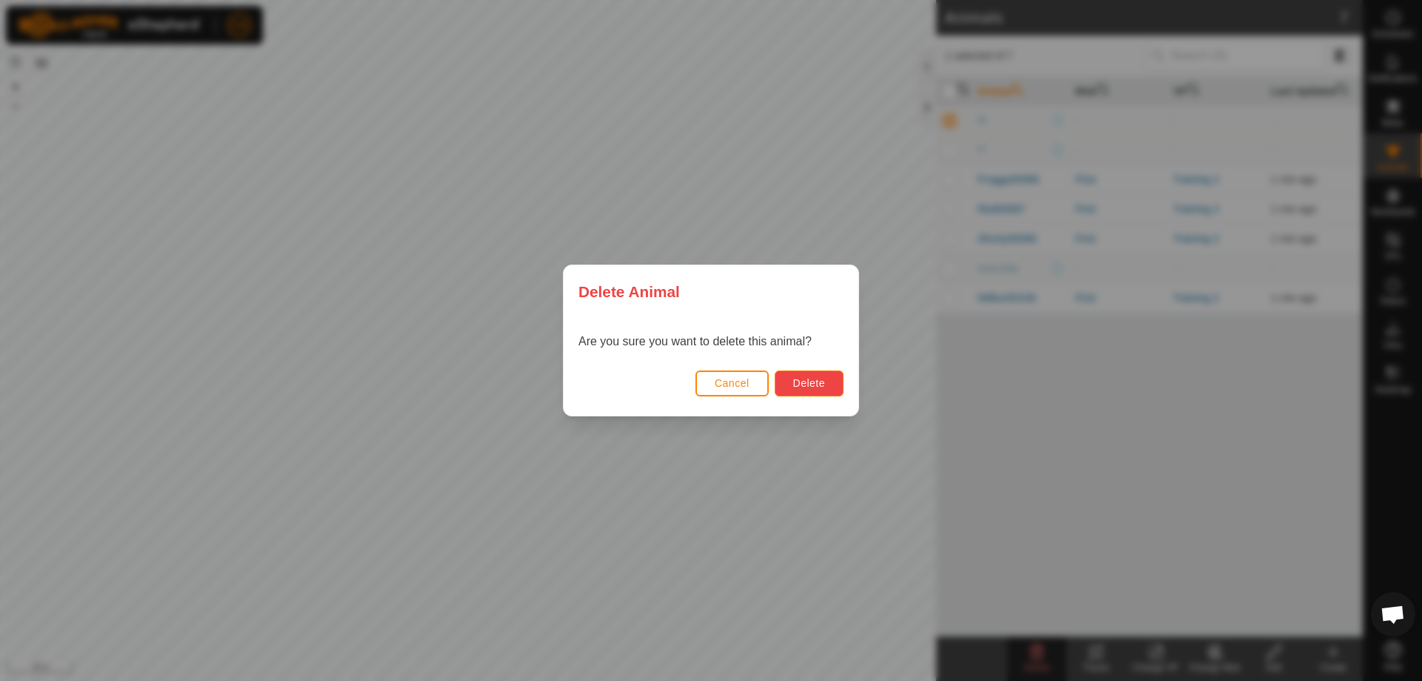
click at [813, 382] on span "Delete" at bounding box center [809, 383] width 32 height 12
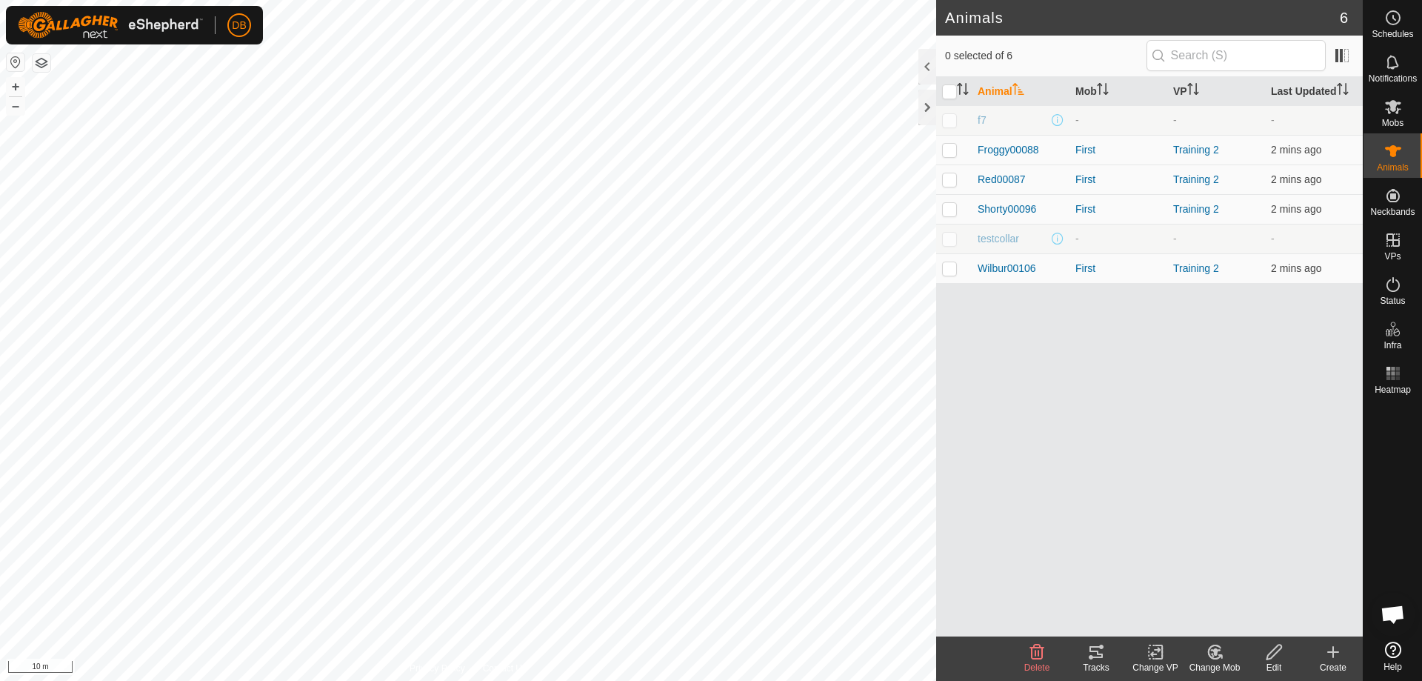
click at [951, 121] on p-checkbox at bounding box center [949, 120] width 15 height 12
checkbox input "true"
click at [947, 240] on p-checkbox at bounding box center [949, 239] width 15 height 12
checkbox input "true"
click at [1036, 652] on icon at bounding box center [1037, 651] width 14 height 15
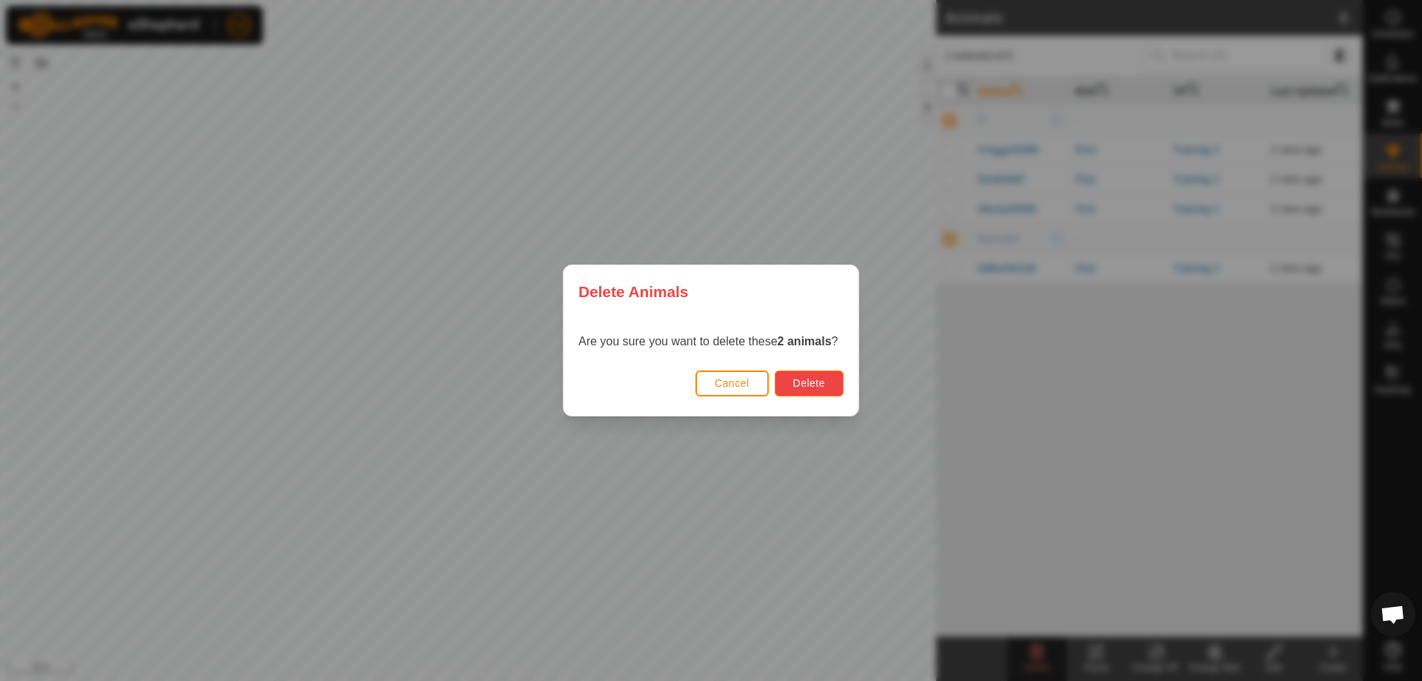
click at [792, 379] on button "Delete" at bounding box center [809, 383] width 69 height 26
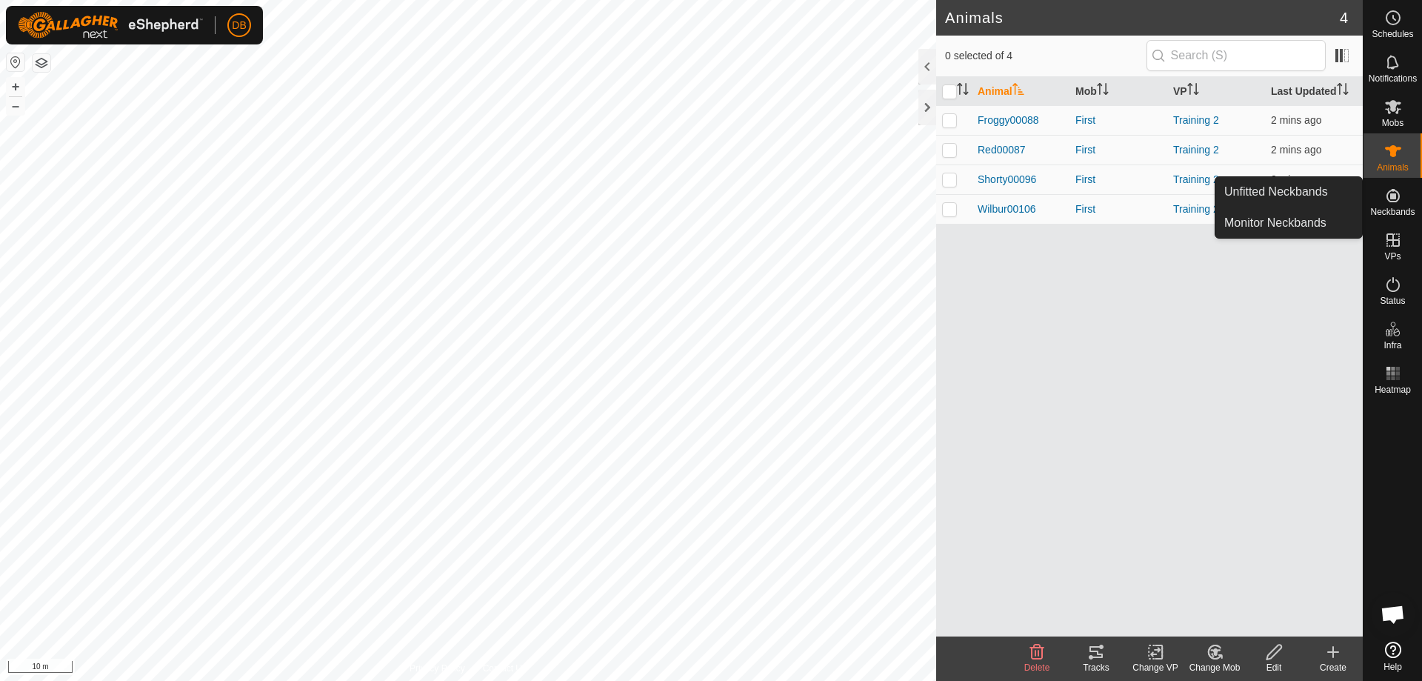
click at [1390, 204] on icon at bounding box center [1394, 196] width 18 height 18
click at [1322, 194] on link "Unfitted Neckbands" at bounding box center [1289, 192] width 147 height 30
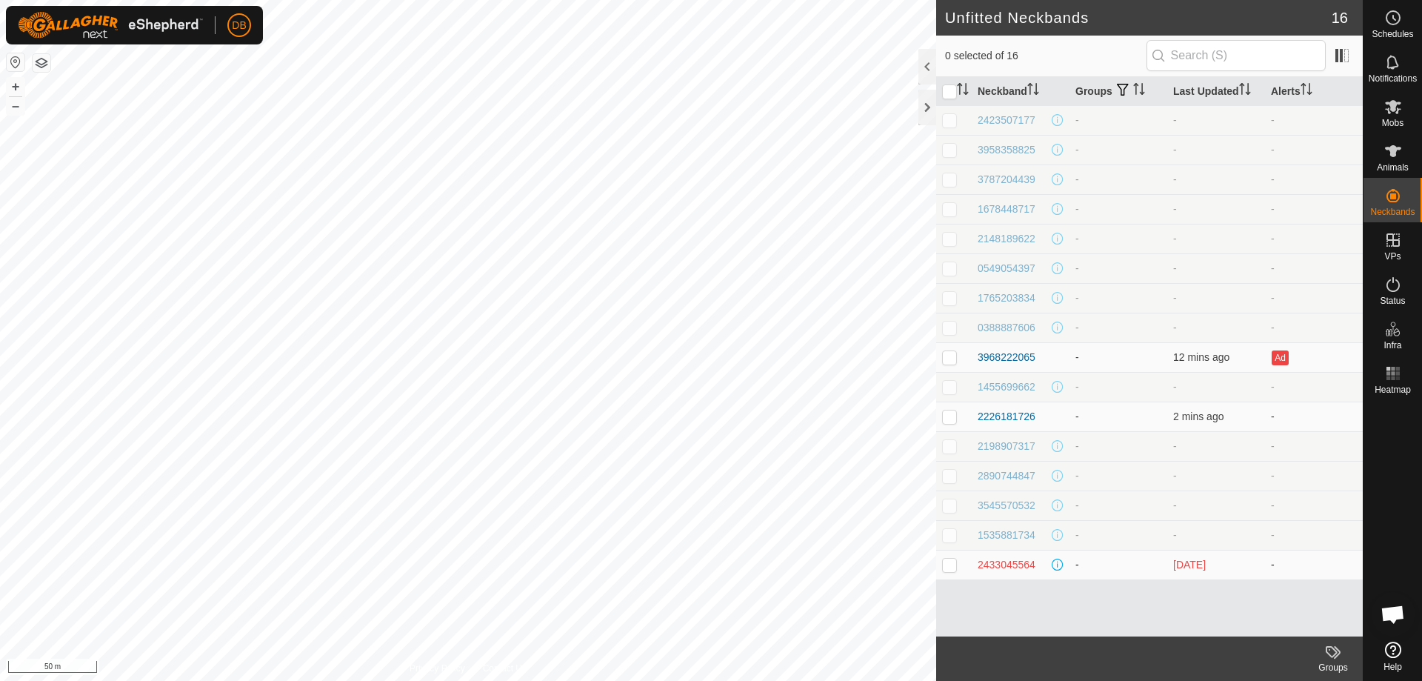
click at [952, 569] on p-checkbox at bounding box center [949, 565] width 15 height 12
checkbox input "false"
